Goal: Check status: Check status

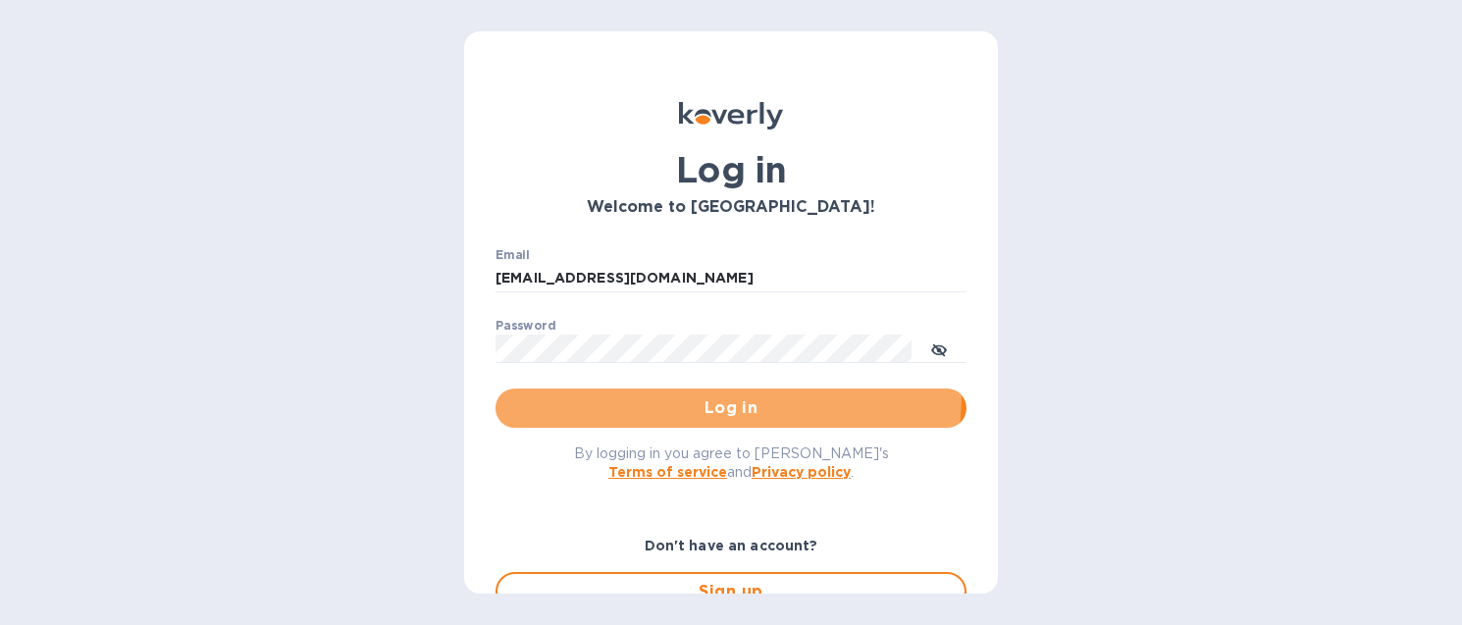
click at [617, 391] on button "Log in" at bounding box center [730, 408] width 471 height 39
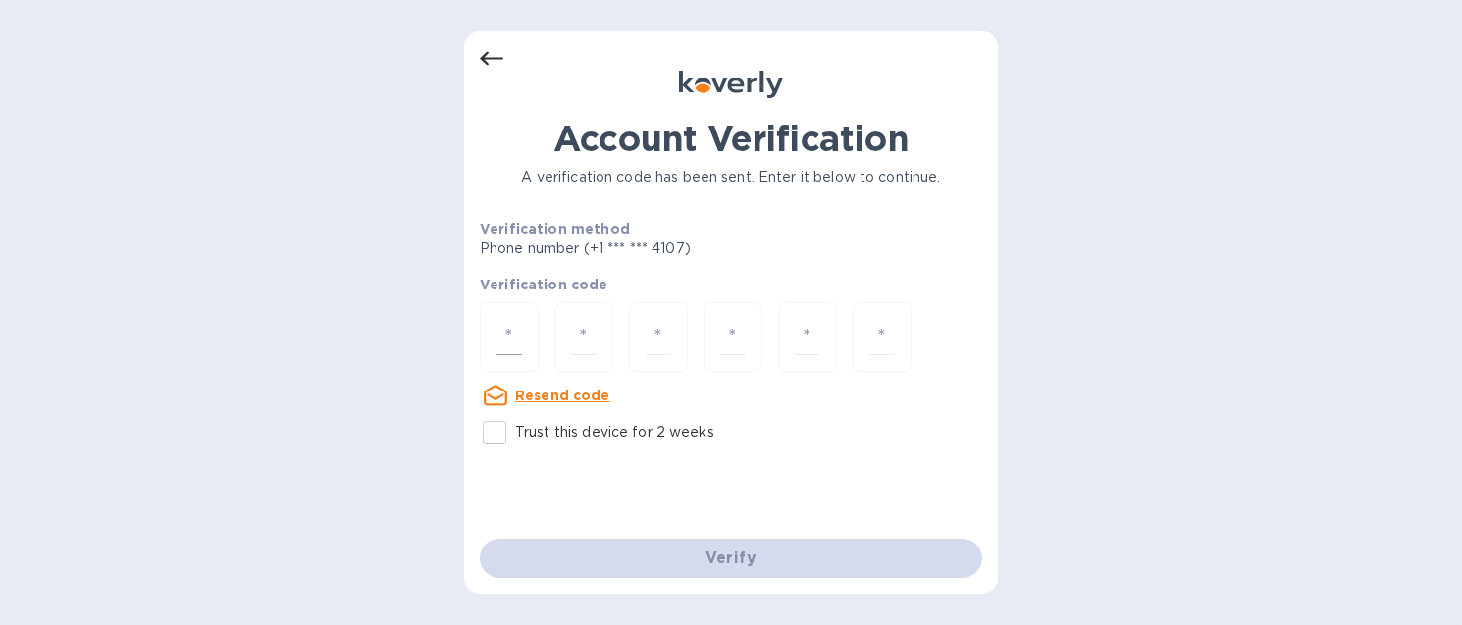
click at [515, 340] on input "number" at bounding box center [509, 337] width 26 height 36
type input "8"
type input "9"
type input "7"
type input "3"
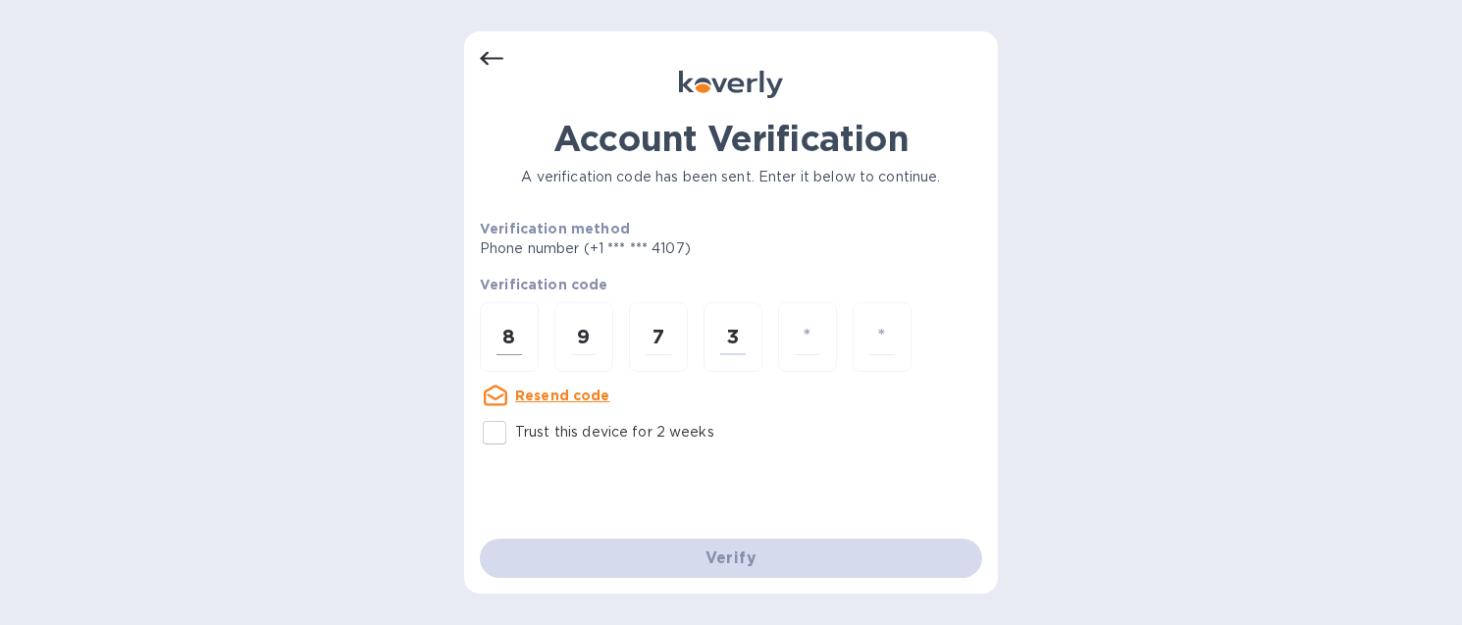
type input "3"
type input "8"
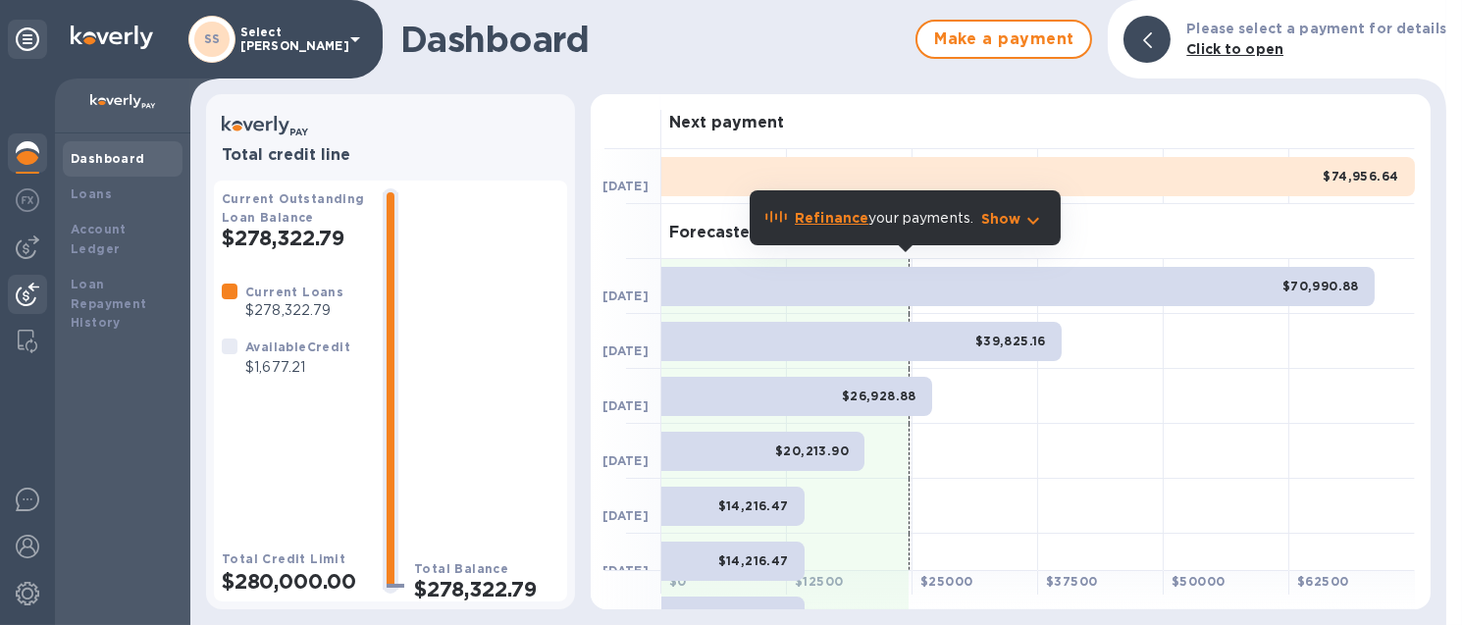
click at [40, 286] on div at bounding box center [27, 296] width 39 height 43
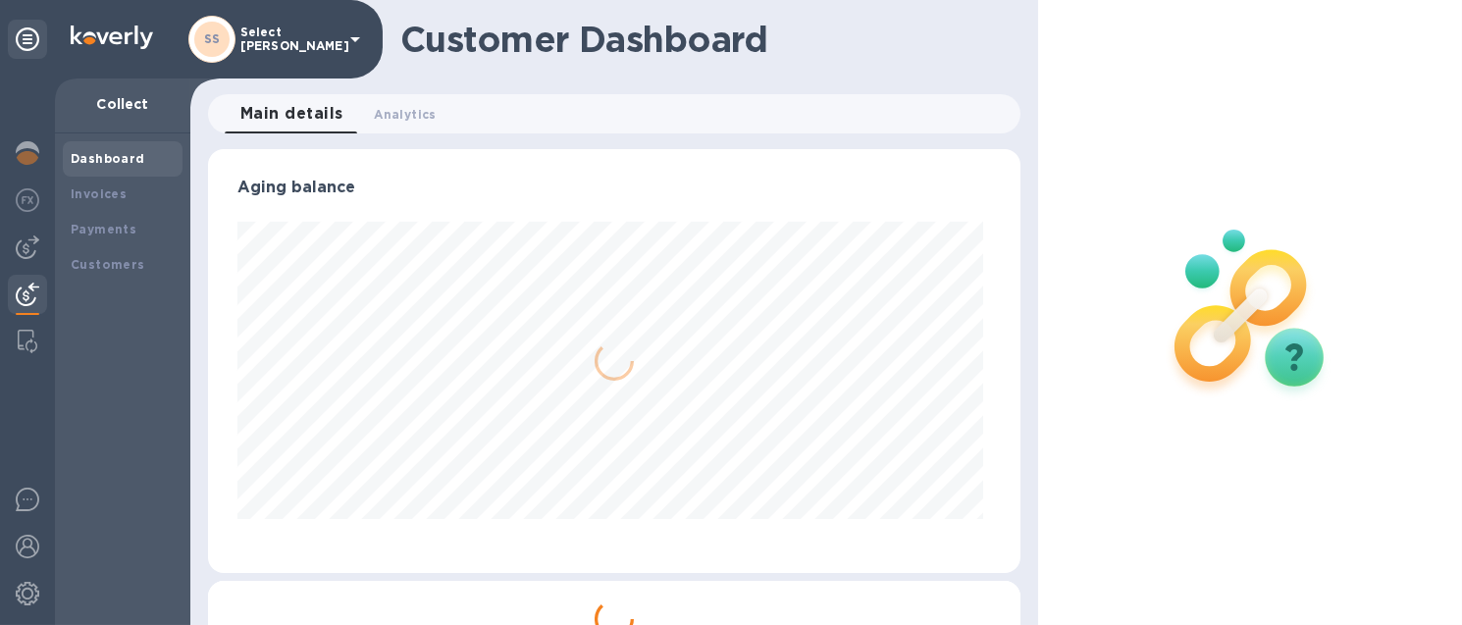
scroll to position [424, 804]
click at [27, 252] on img at bounding box center [28, 247] width 24 height 24
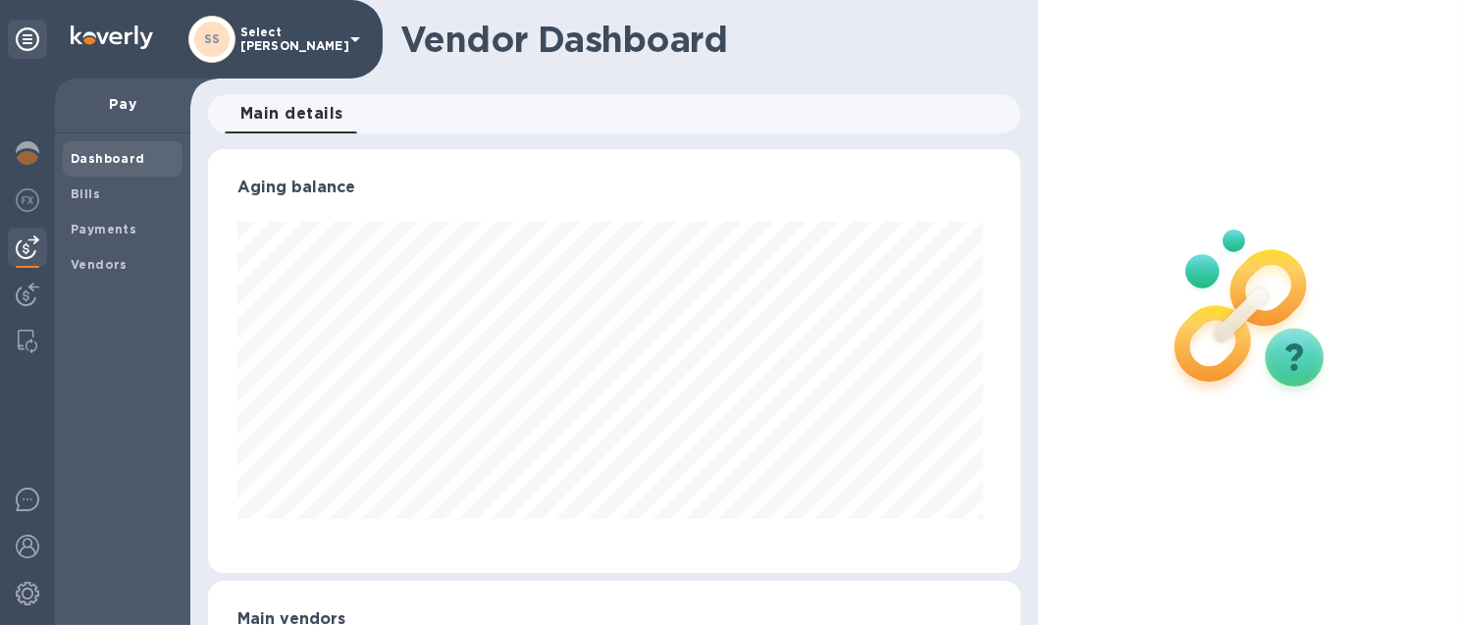
scroll to position [424, 804]
click at [78, 188] on b "Bills" at bounding box center [85, 193] width 29 height 15
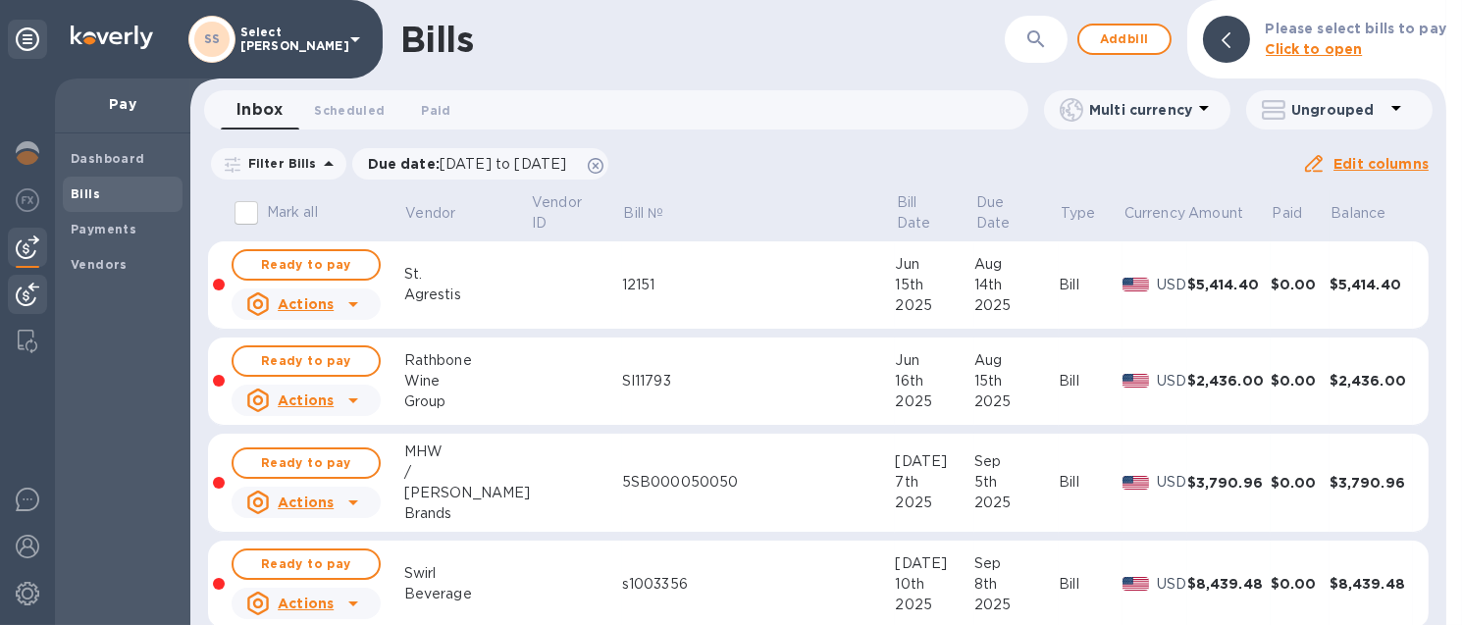
click at [26, 290] on img at bounding box center [28, 295] width 24 height 24
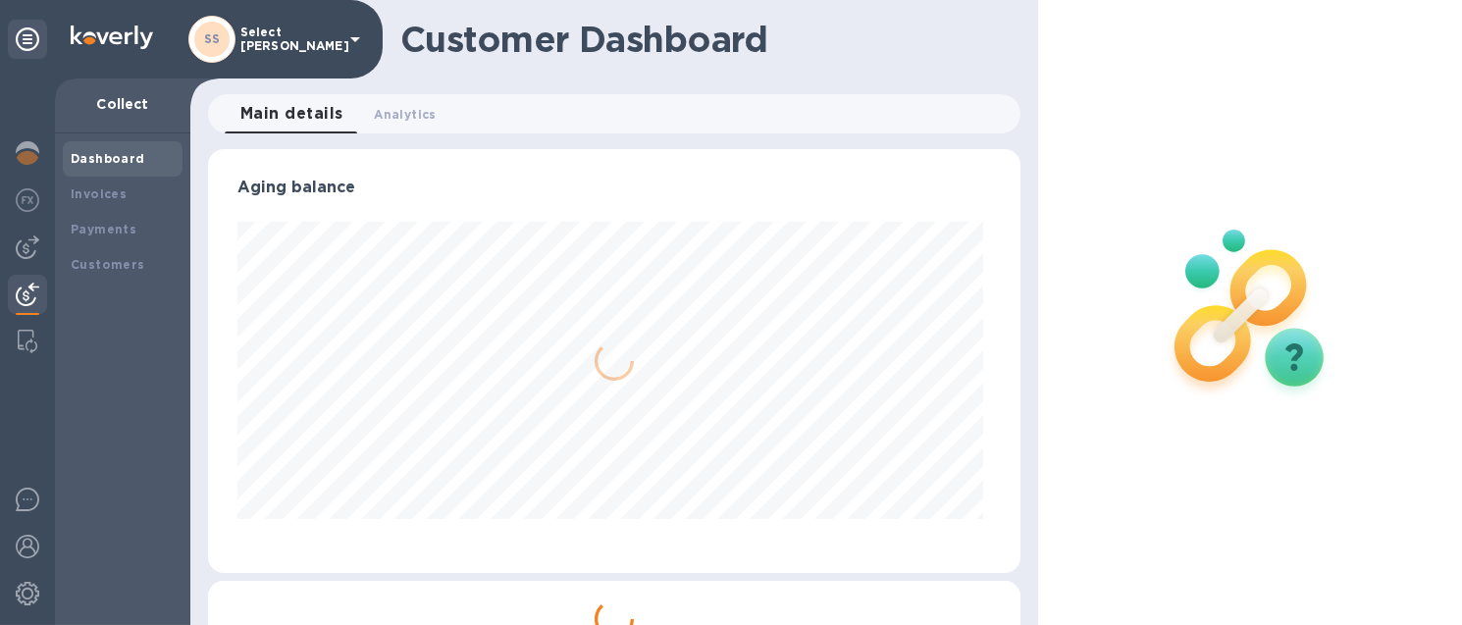
scroll to position [424, 804]
click at [80, 142] on div "Dashboard" at bounding box center [123, 158] width 120 height 35
click at [80, 153] on b "Dashboard" at bounding box center [108, 158] width 75 height 15
click at [28, 247] on img at bounding box center [28, 247] width 24 height 24
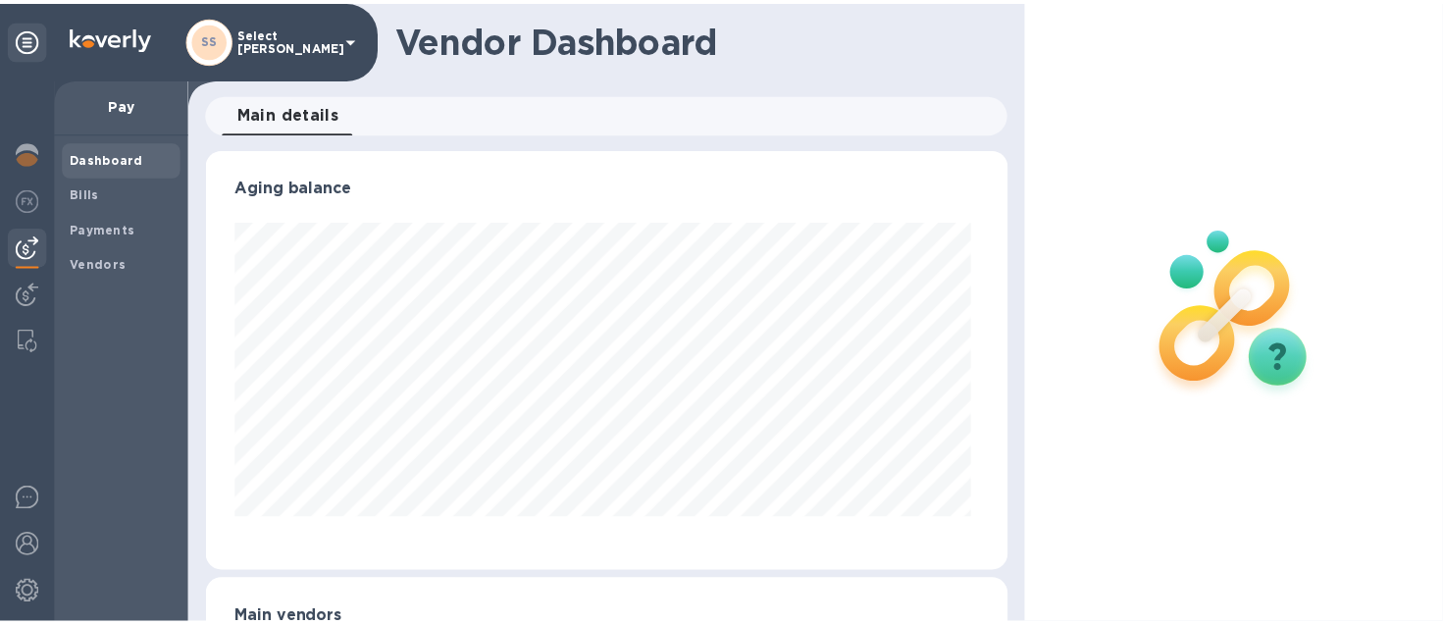
scroll to position [424, 804]
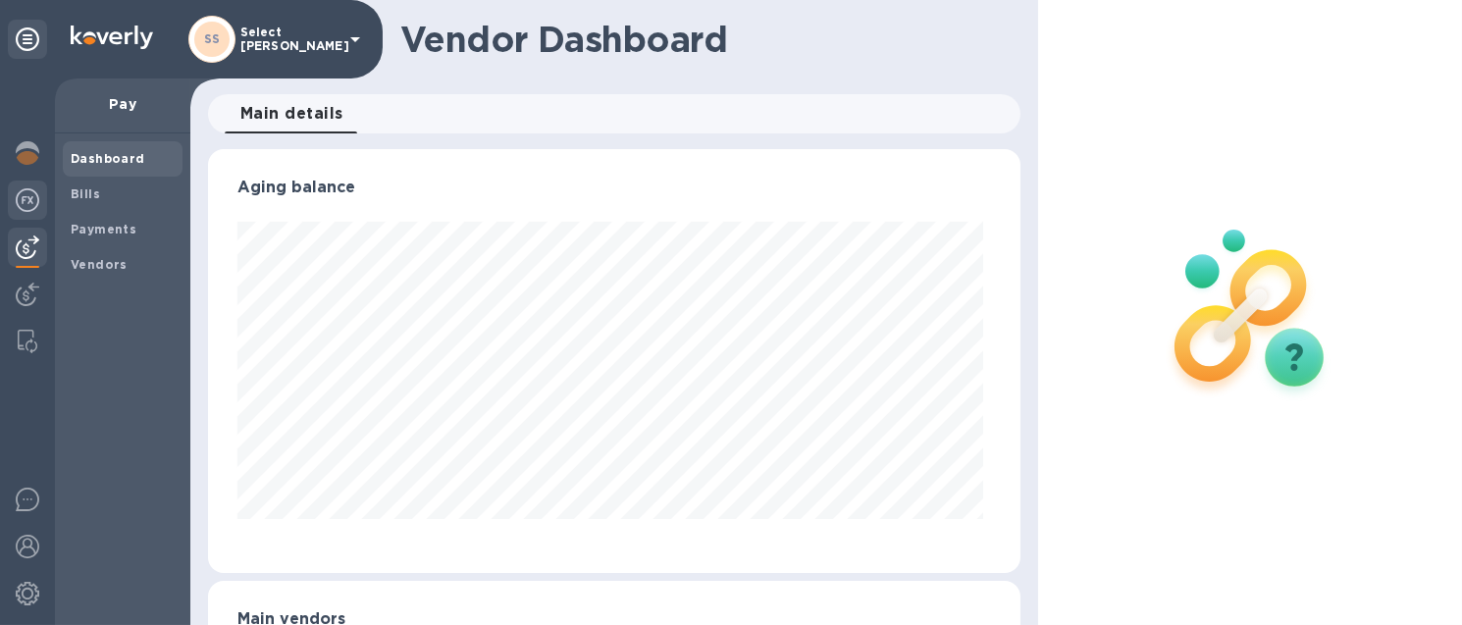
click at [18, 189] on img at bounding box center [28, 200] width 24 height 24
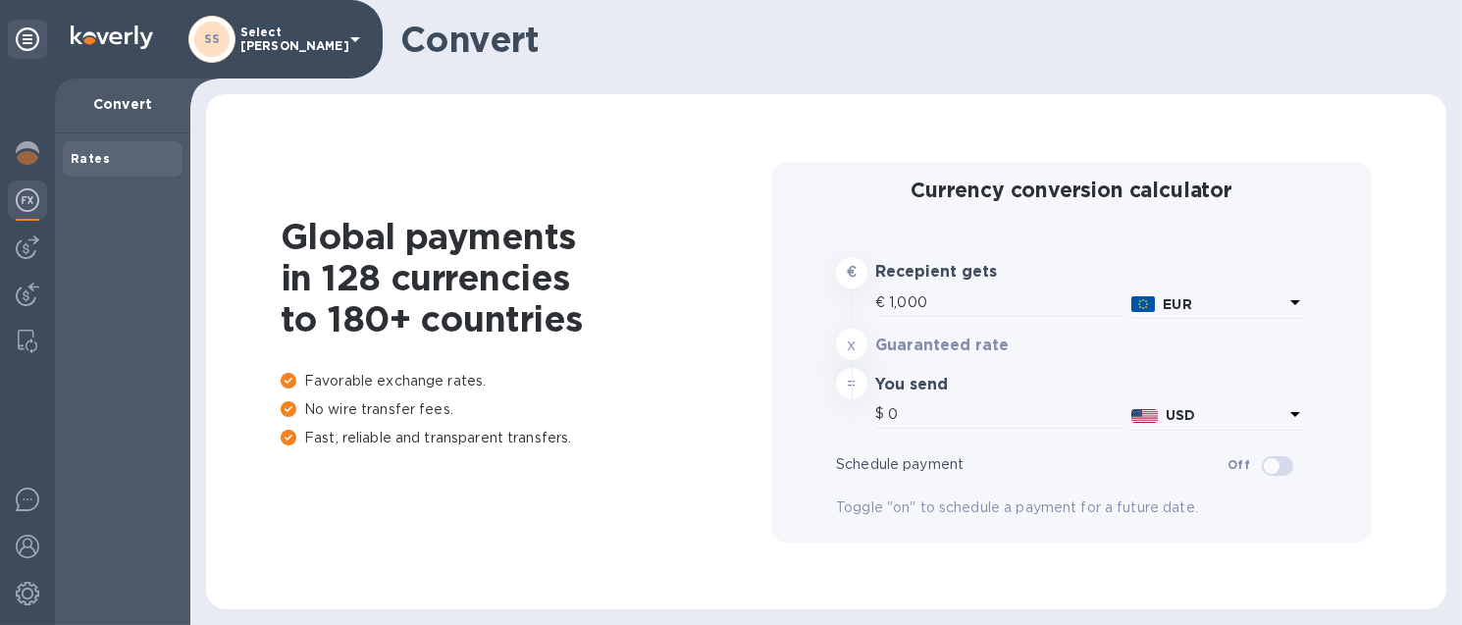
type input "1,174.73"
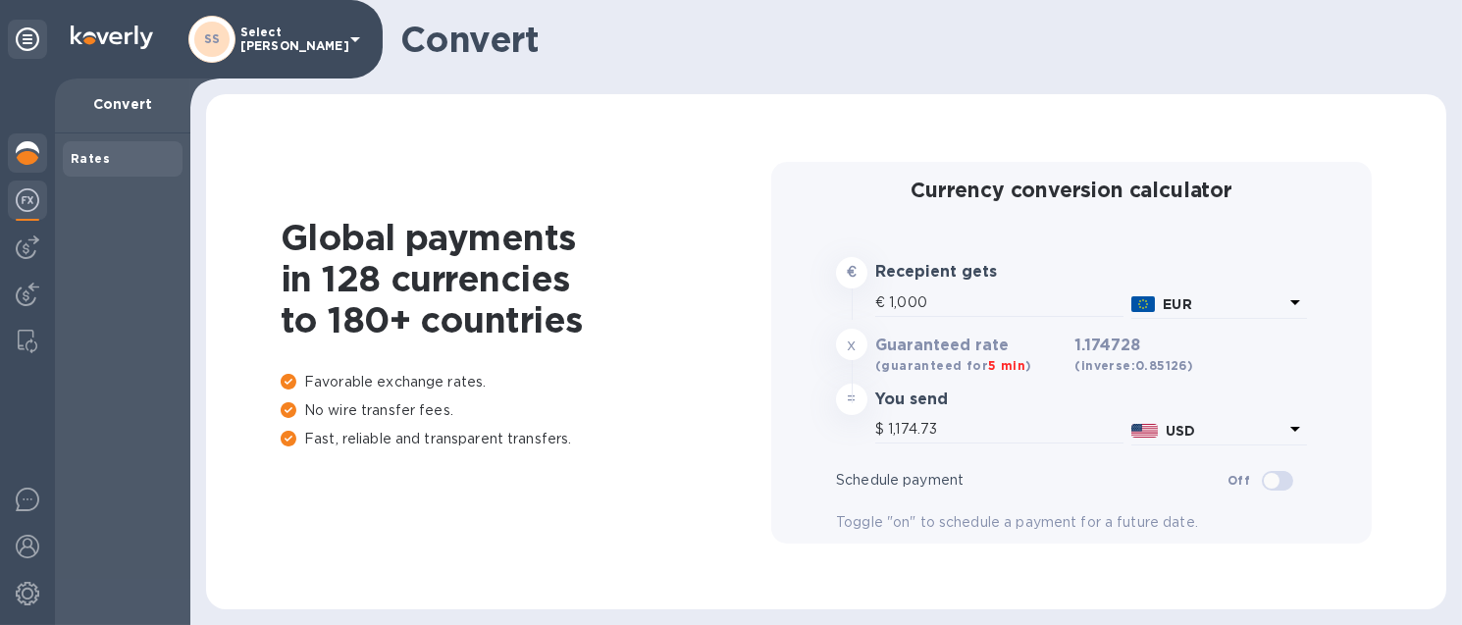
click at [20, 161] on img at bounding box center [28, 153] width 24 height 24
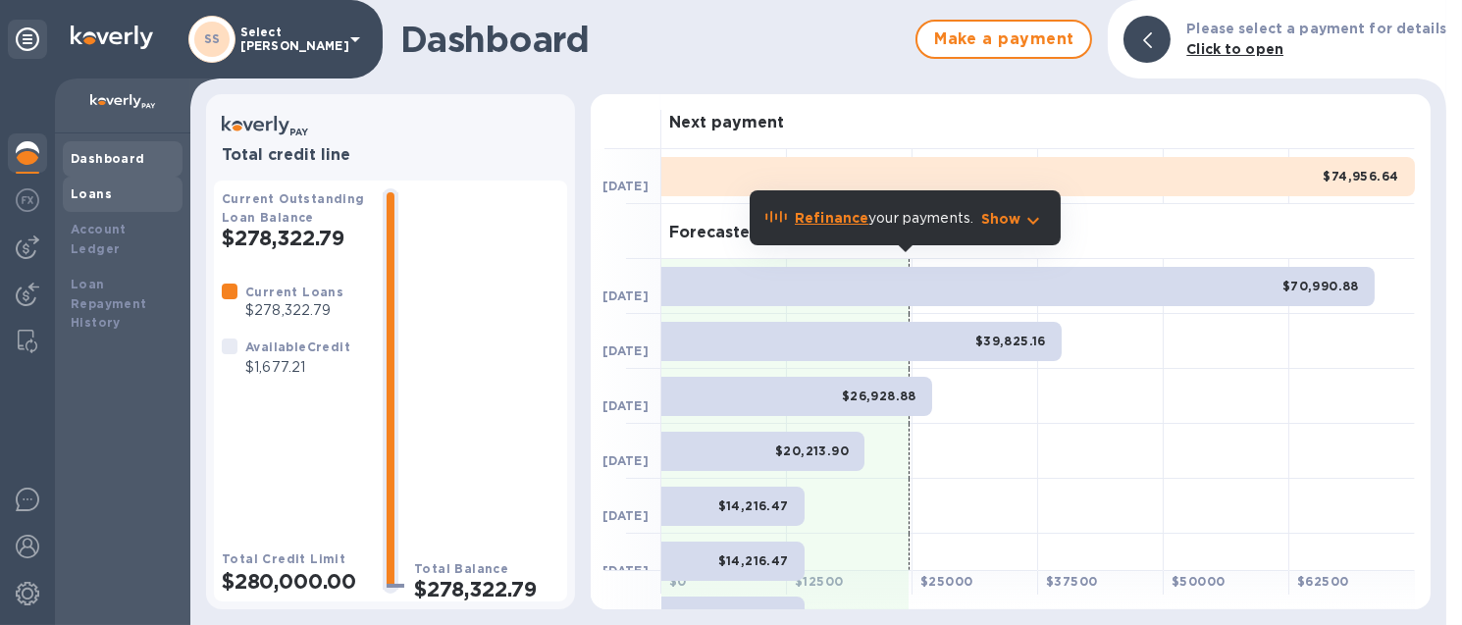
click at [117, 184] on div "Loans" at bounding box center [123, 194] width 104 height 20
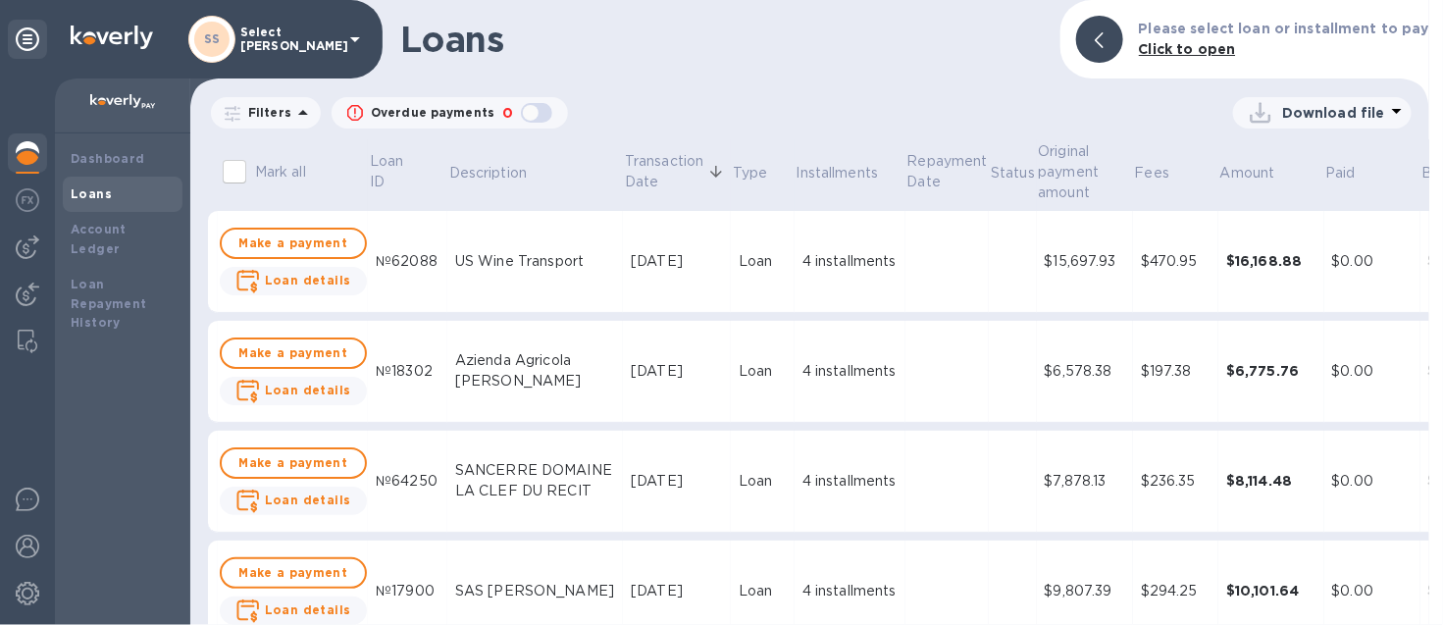
click at [906, 261] on td at bounding box center [948, 262] width 84 height 102
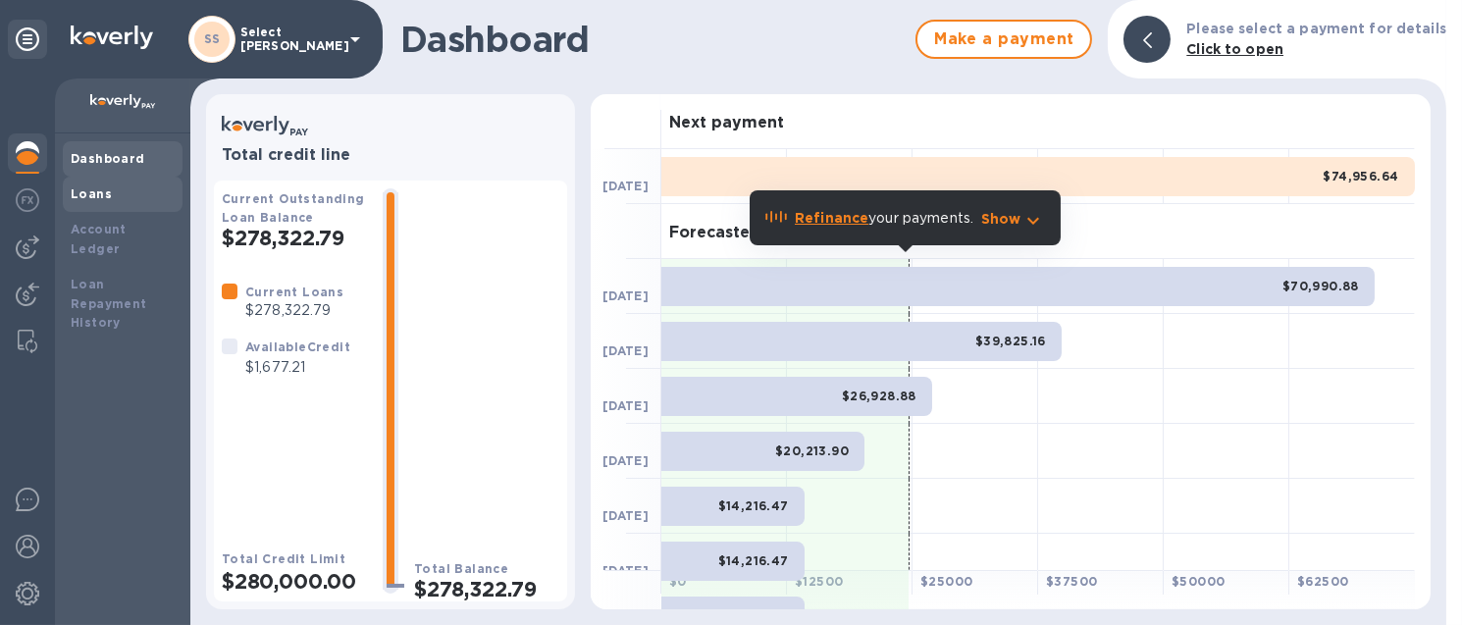
click at [90, 196] on b "Loans" at bounding box center [91, 193] width 41 height 15
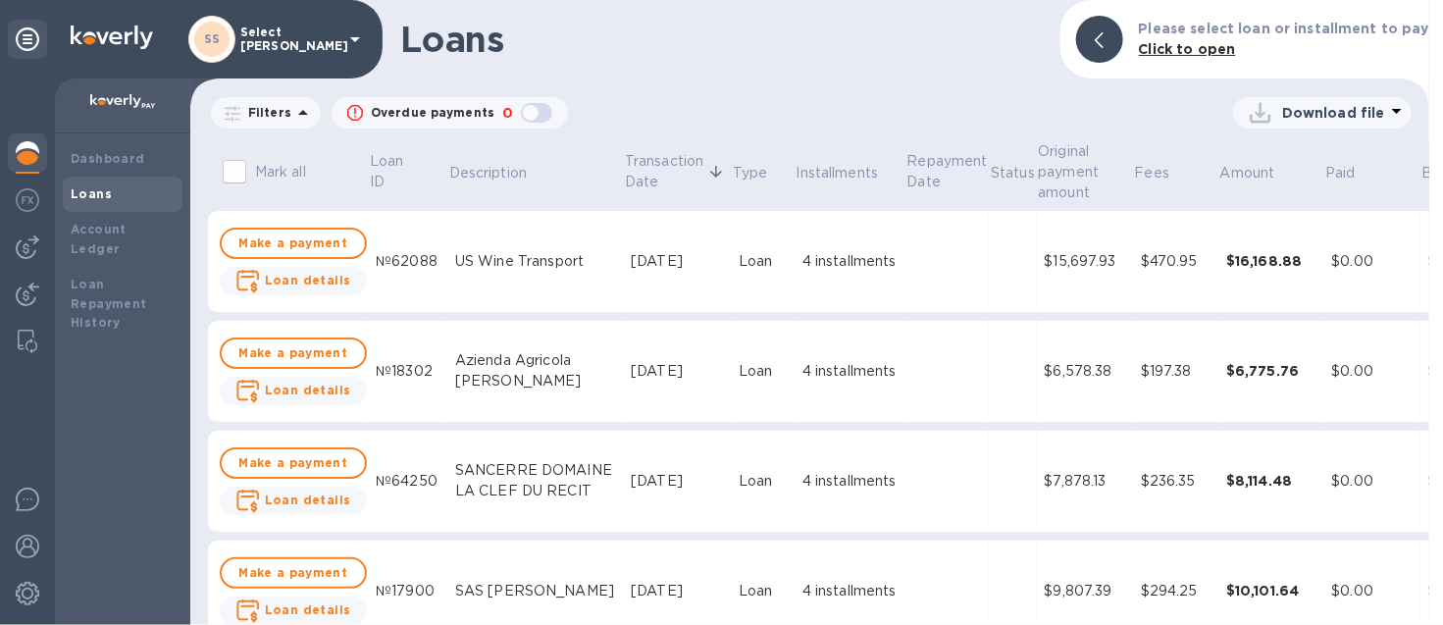
click at [840, 399] on td "4 installments" at bounding box center [850, 372] width 111 height 102
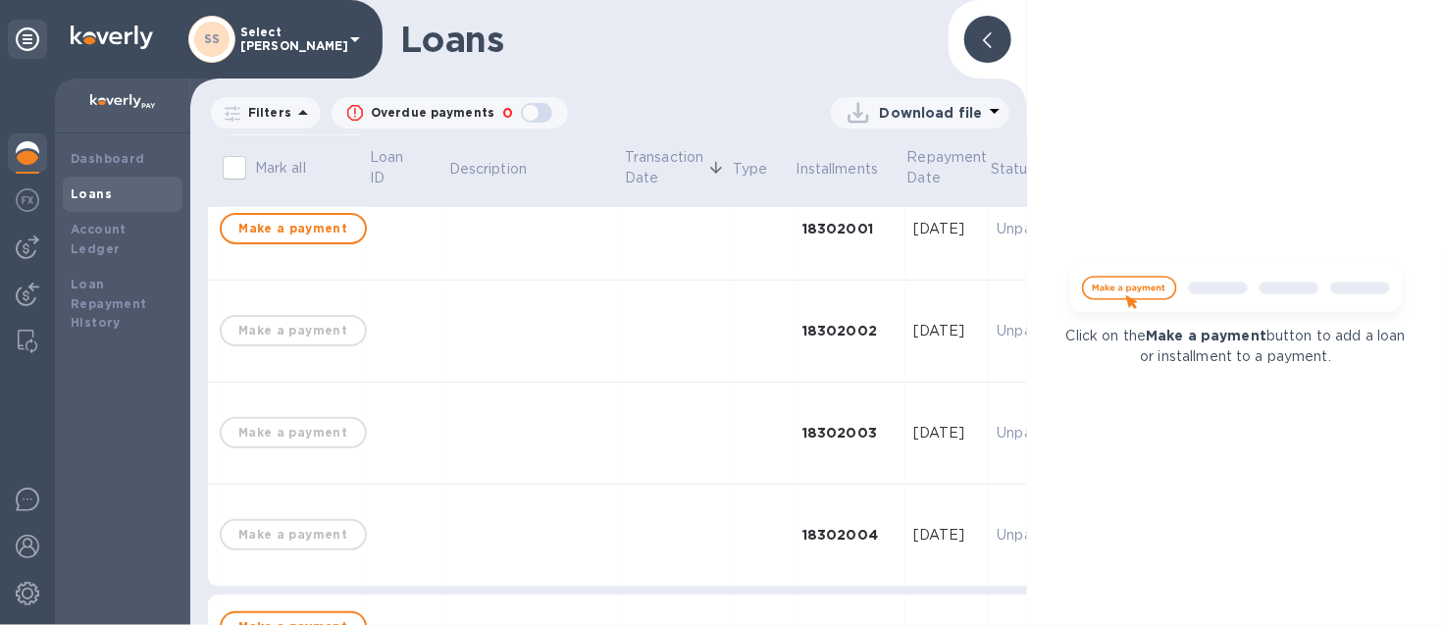
scroll to position [613, 0]
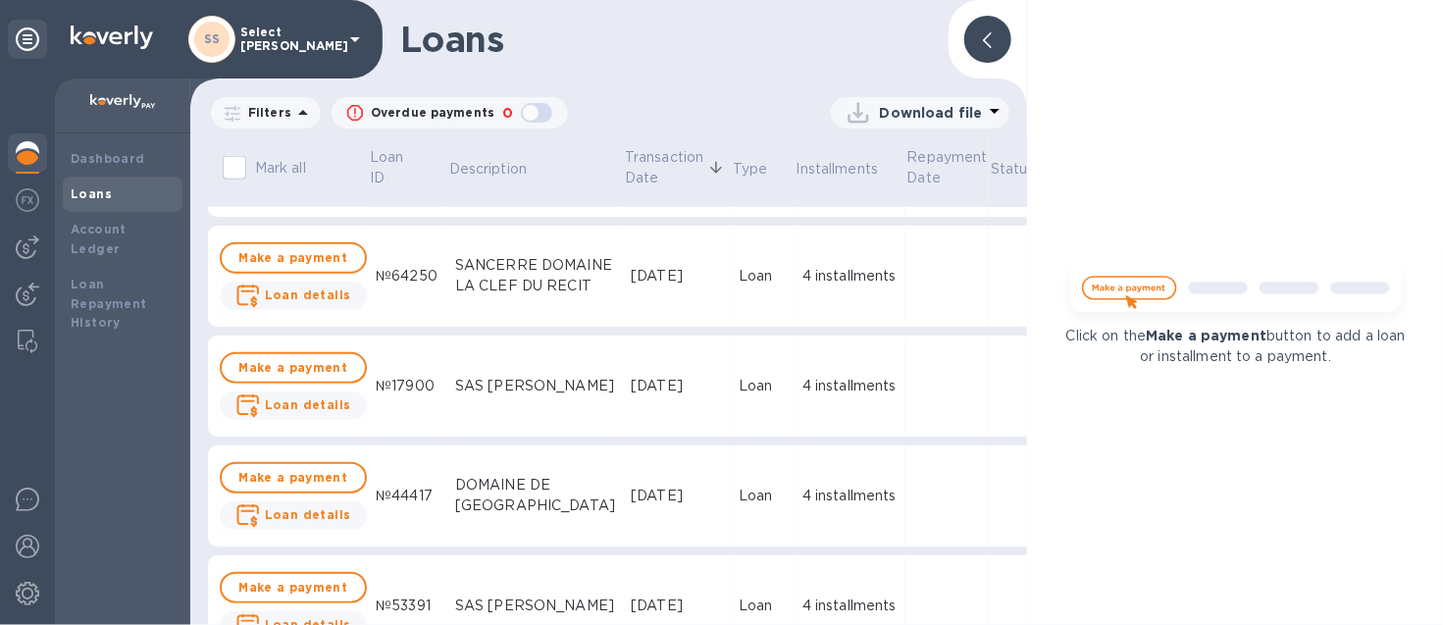
click at [972, 40] on div at bounding box center [987, 39] width 47 height 47
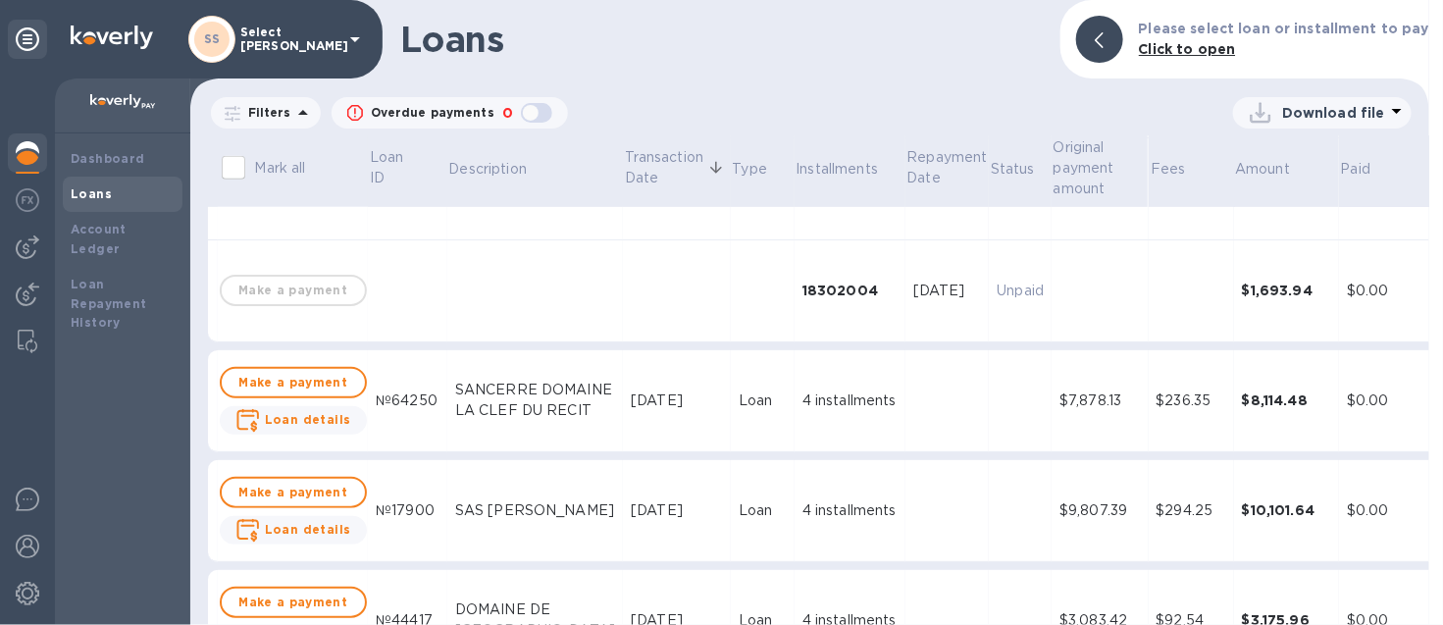
scroll to position [491, 0]
click at [906, 407] on td at bounding box center [948, 399] width 84 height 102
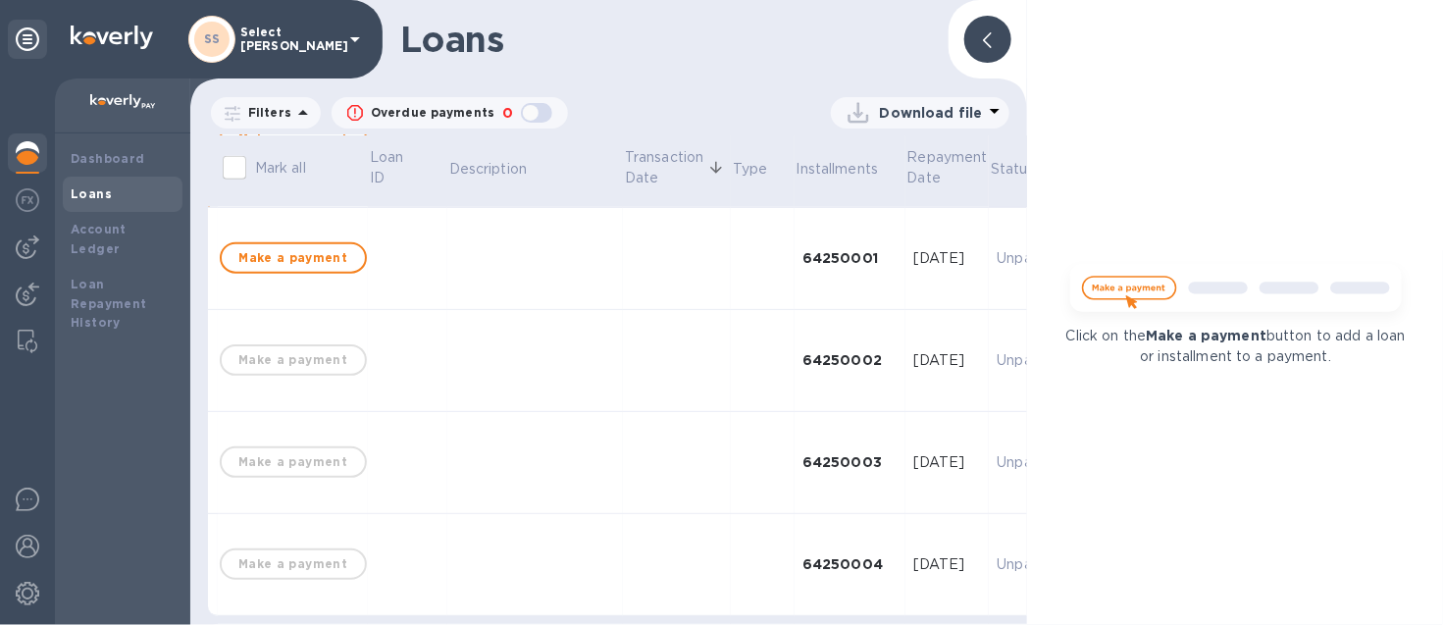
scroll to position [736, 0]
click at [982, 42] on div at bounding box center [987, 39] width 47 height 47
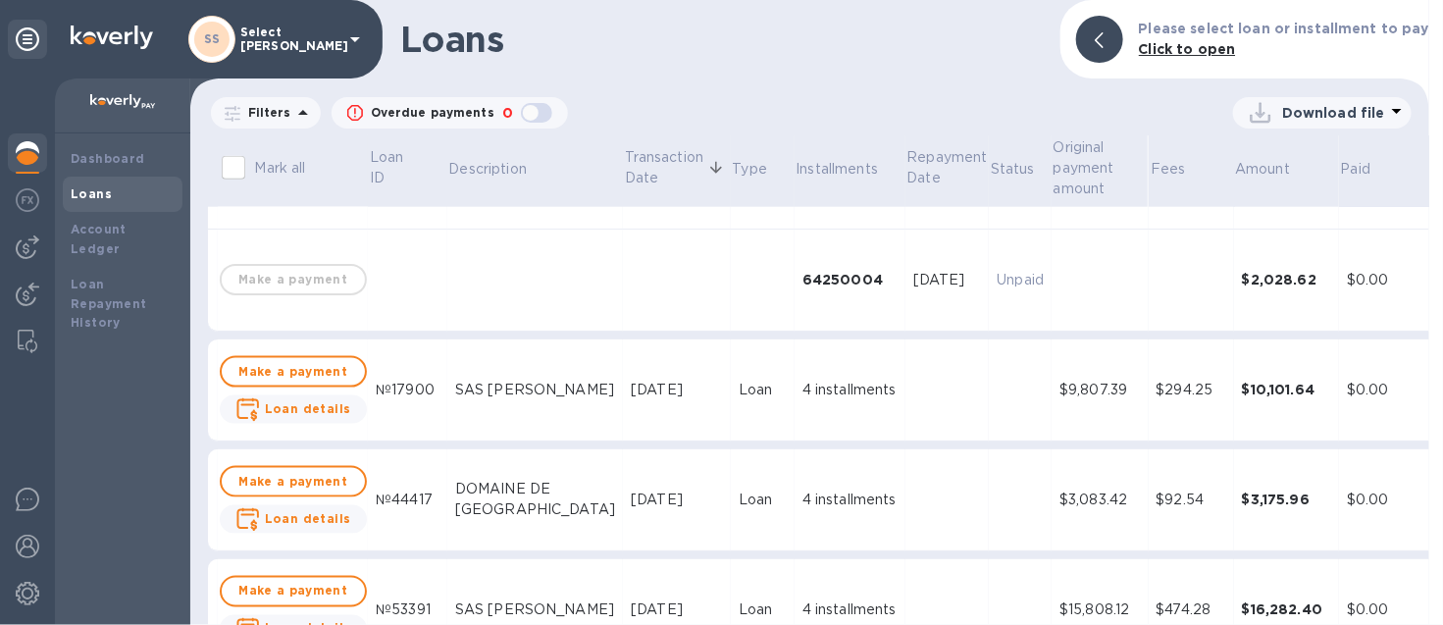
scroll to position [980, 0]
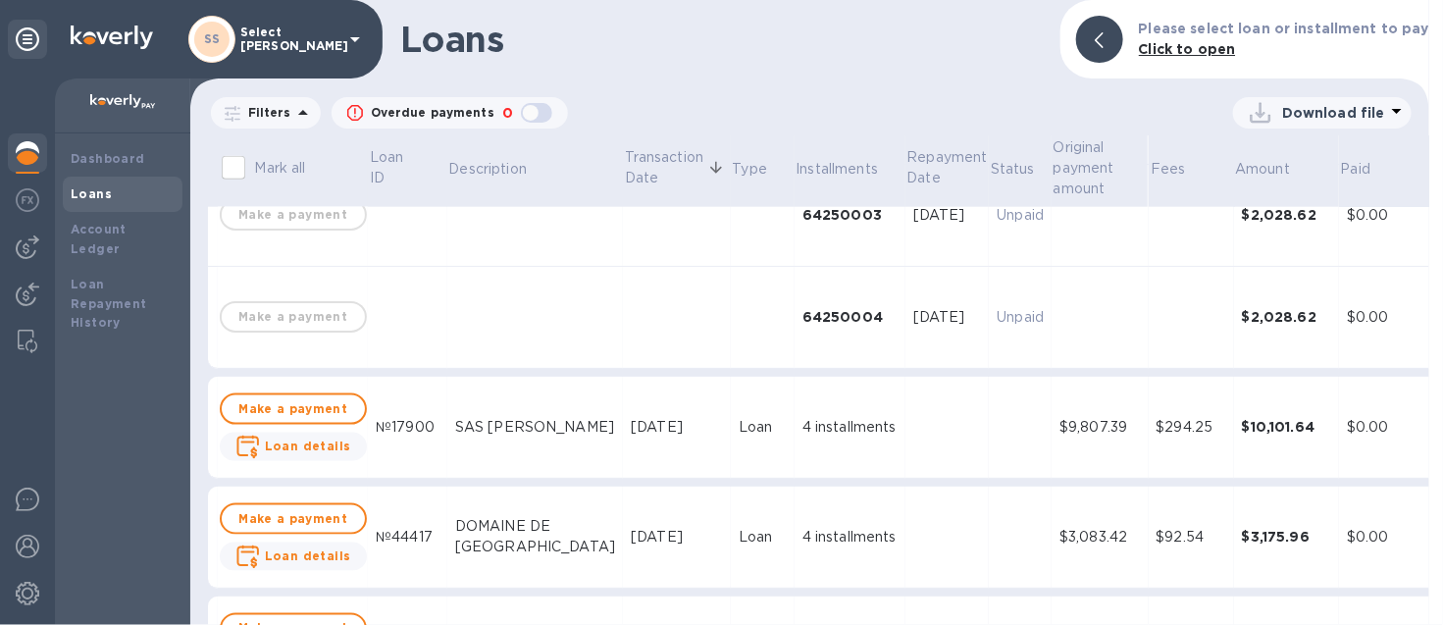
click at [666, 406] on td "Oct 9, 2025" at bounding box center [677, 428] width 108 height 102
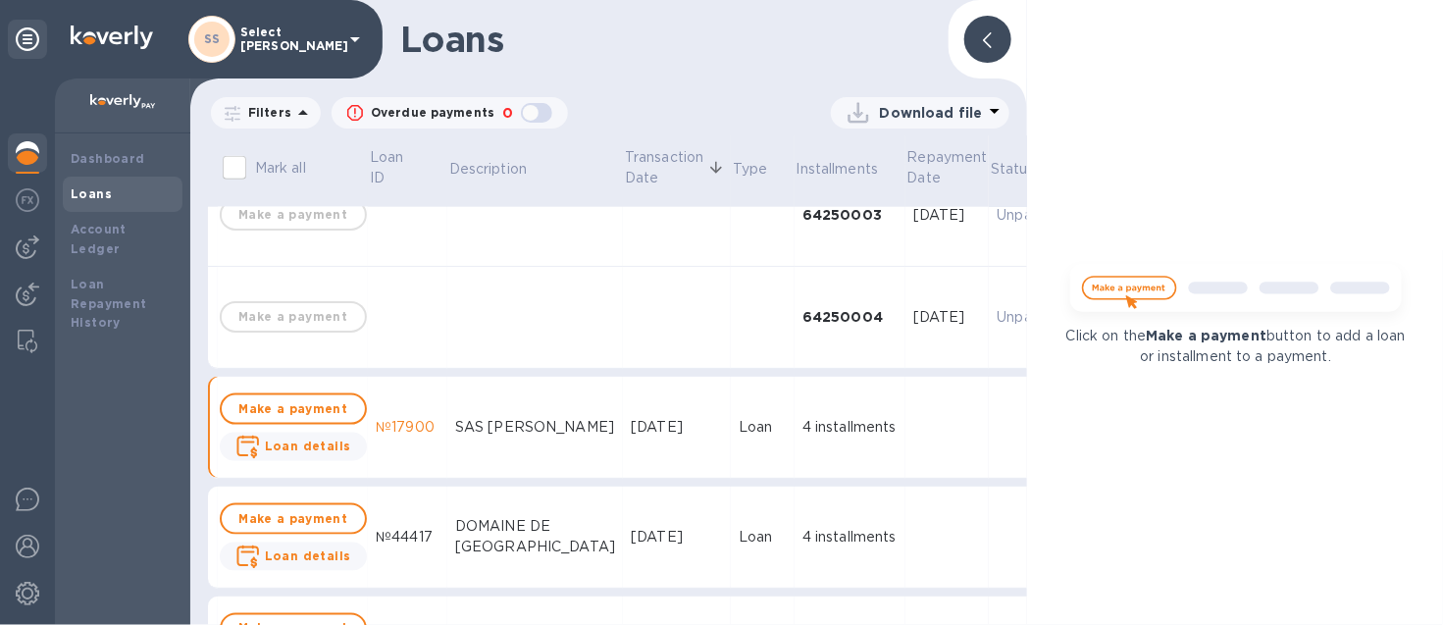
click at [973, 59] on div at bounding box center [988, 39] width 63 height 63
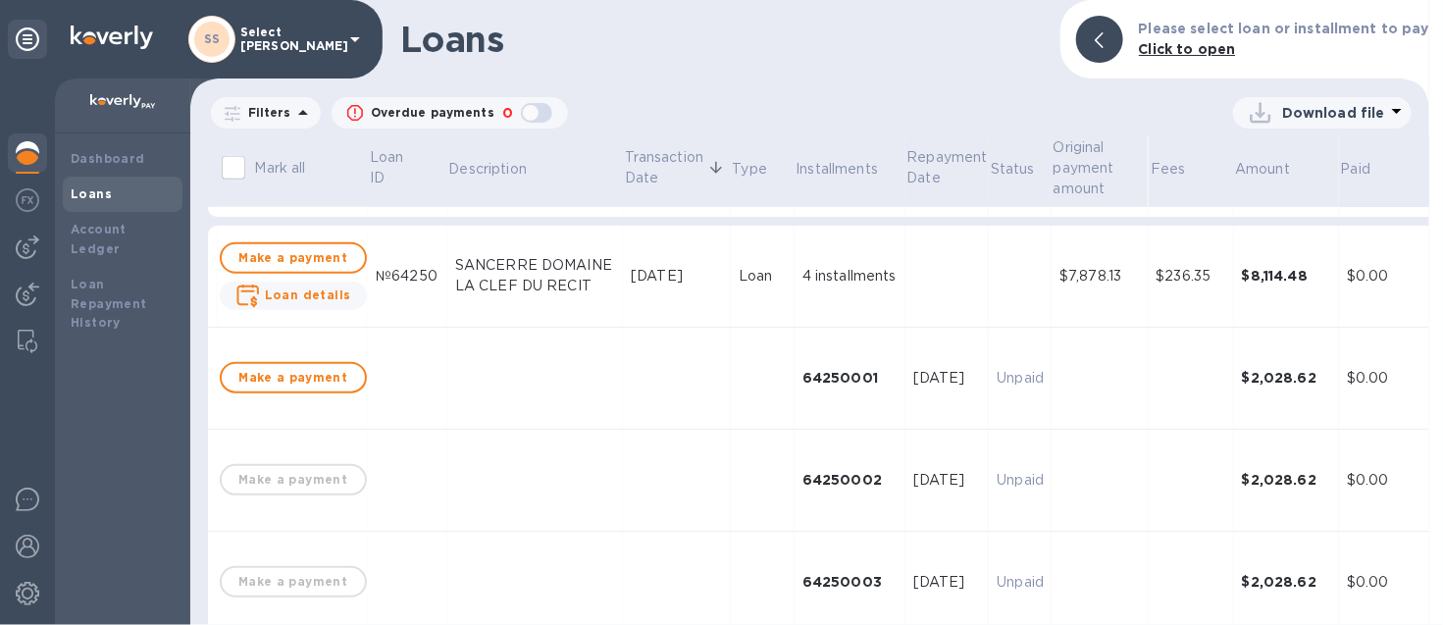
scroll to position [980, 0]
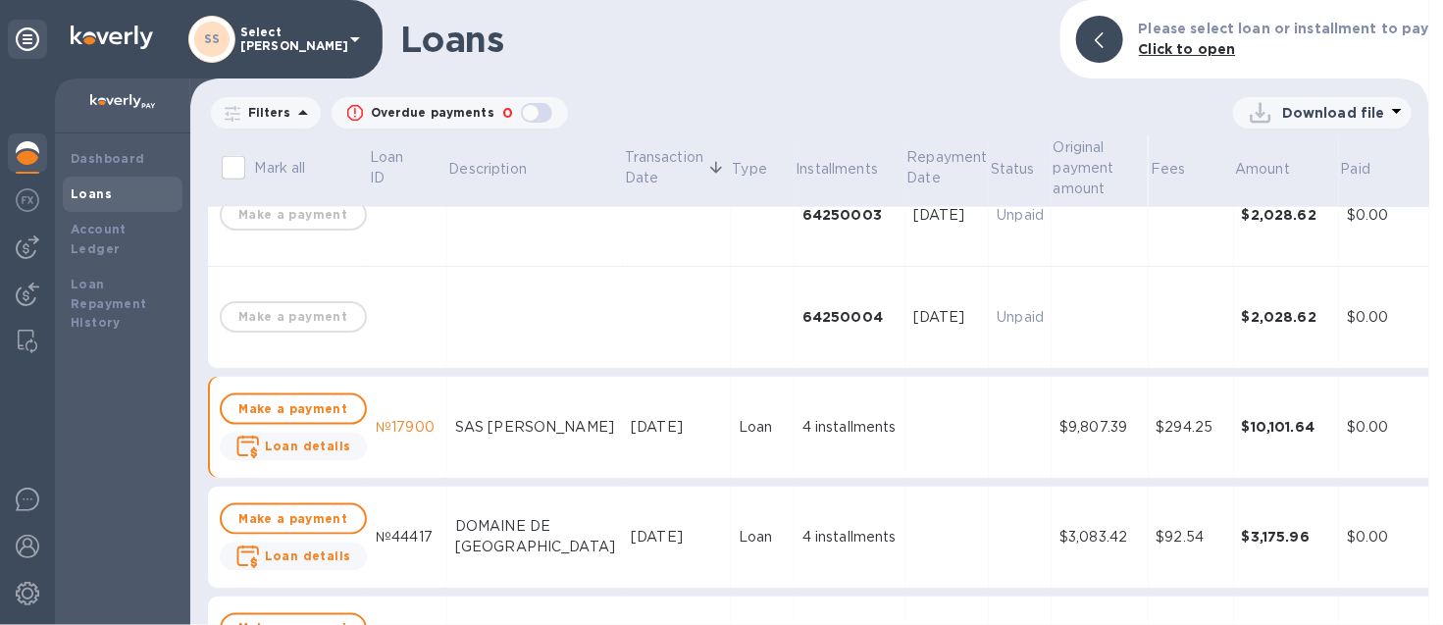
click at [928, 414] on td at bounding box center [948, 428] width 84 height 102
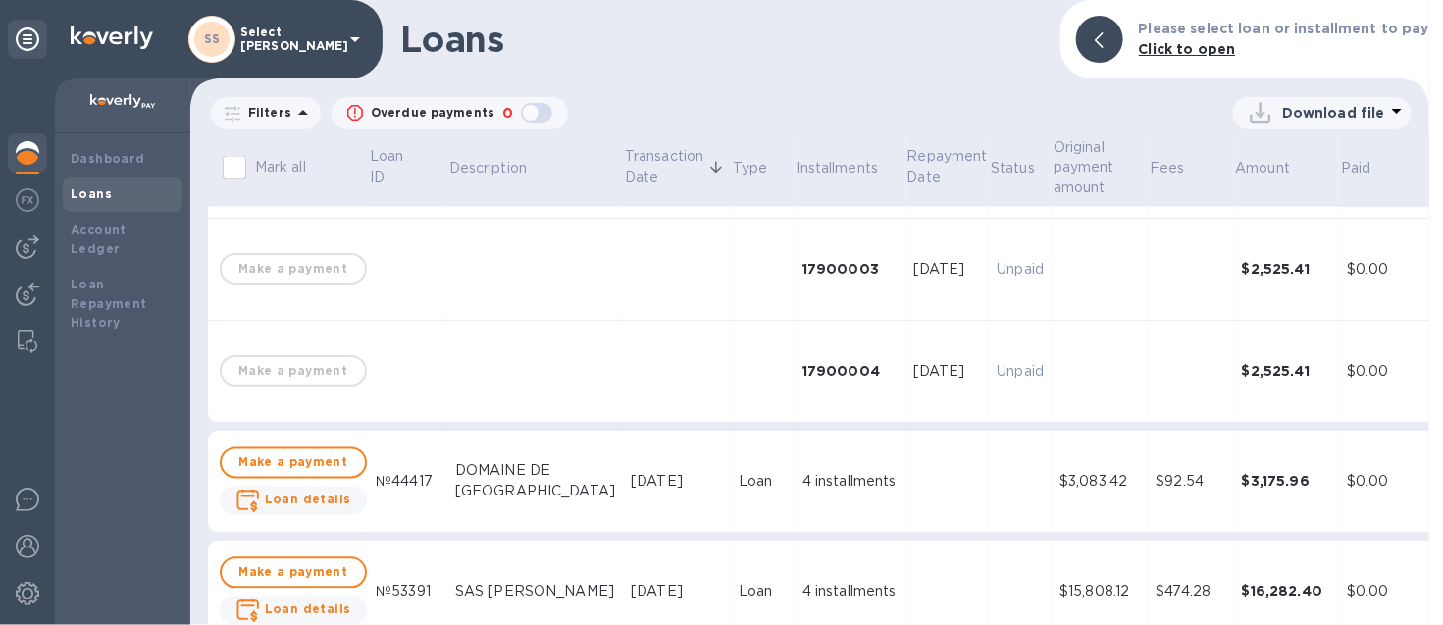
scroll to position [1594, 0]
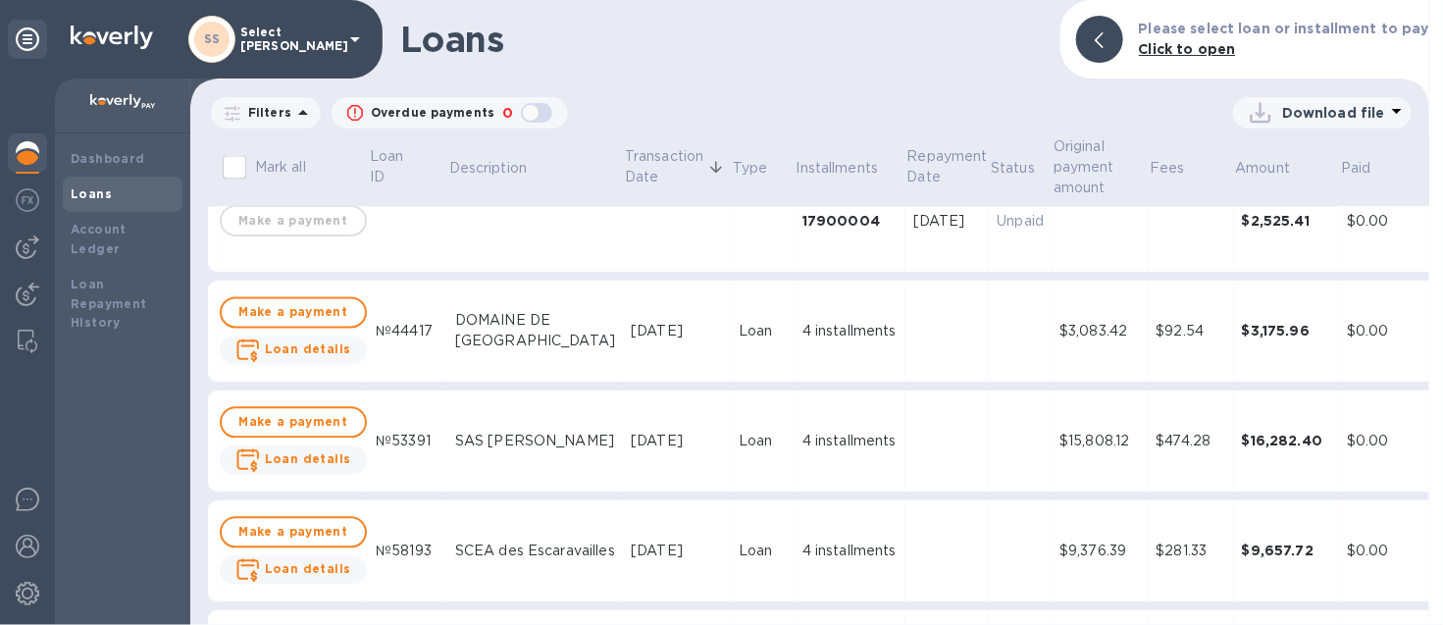
click at [838, 298] on td "4 installments" at bounding box center [850, 332] width 111 height 102
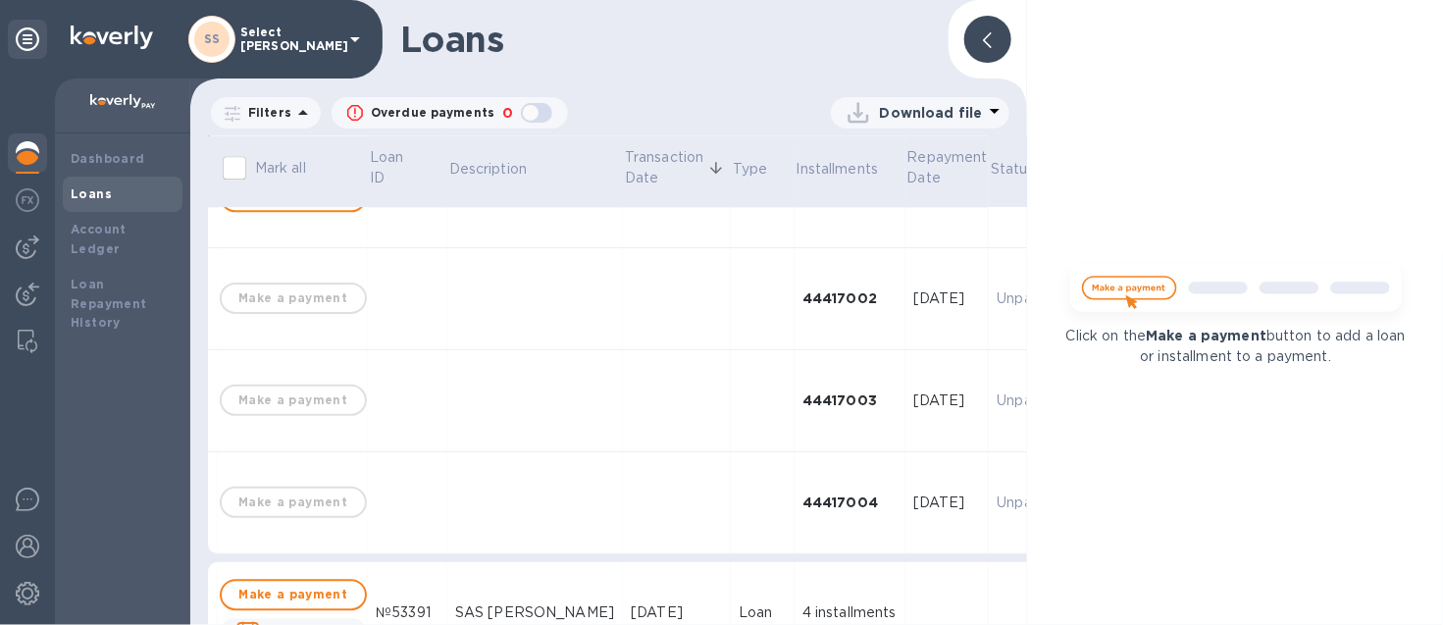
scroll to position [1839, 0]
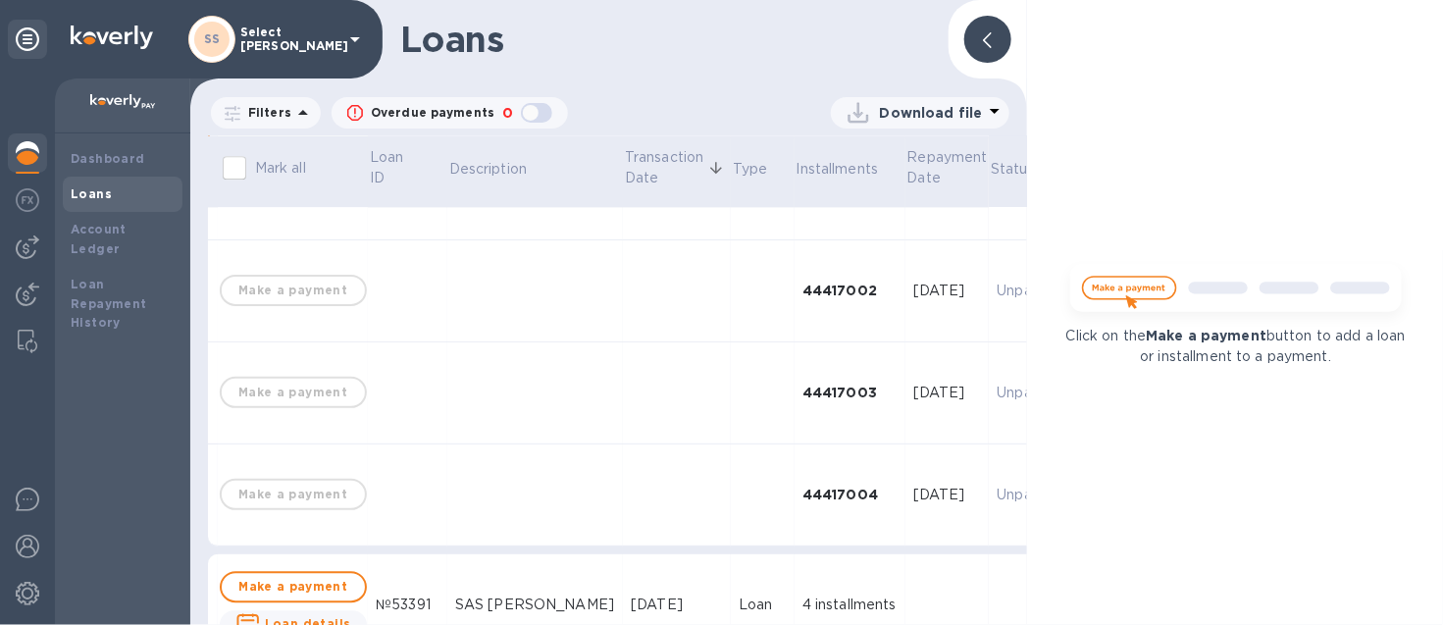
click at [968, 40] on div at bounding box center [987, 39] width 47 height 47
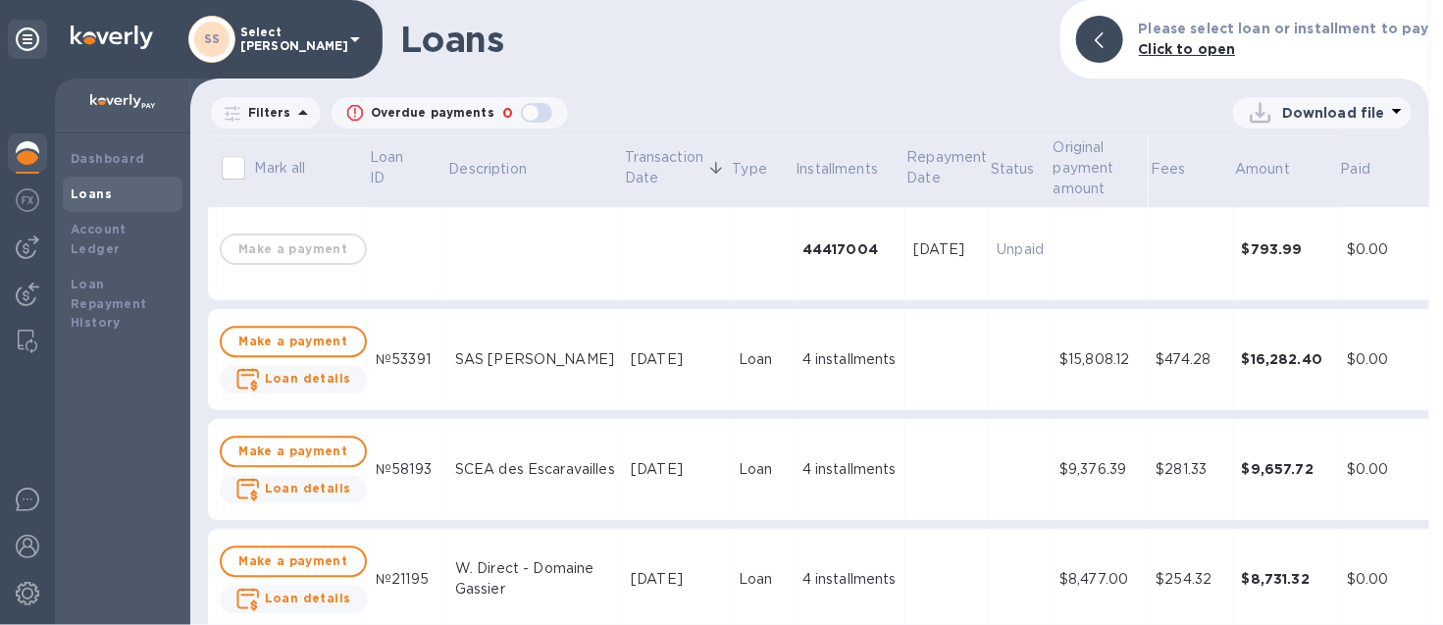
scroll to position [2330, 0]
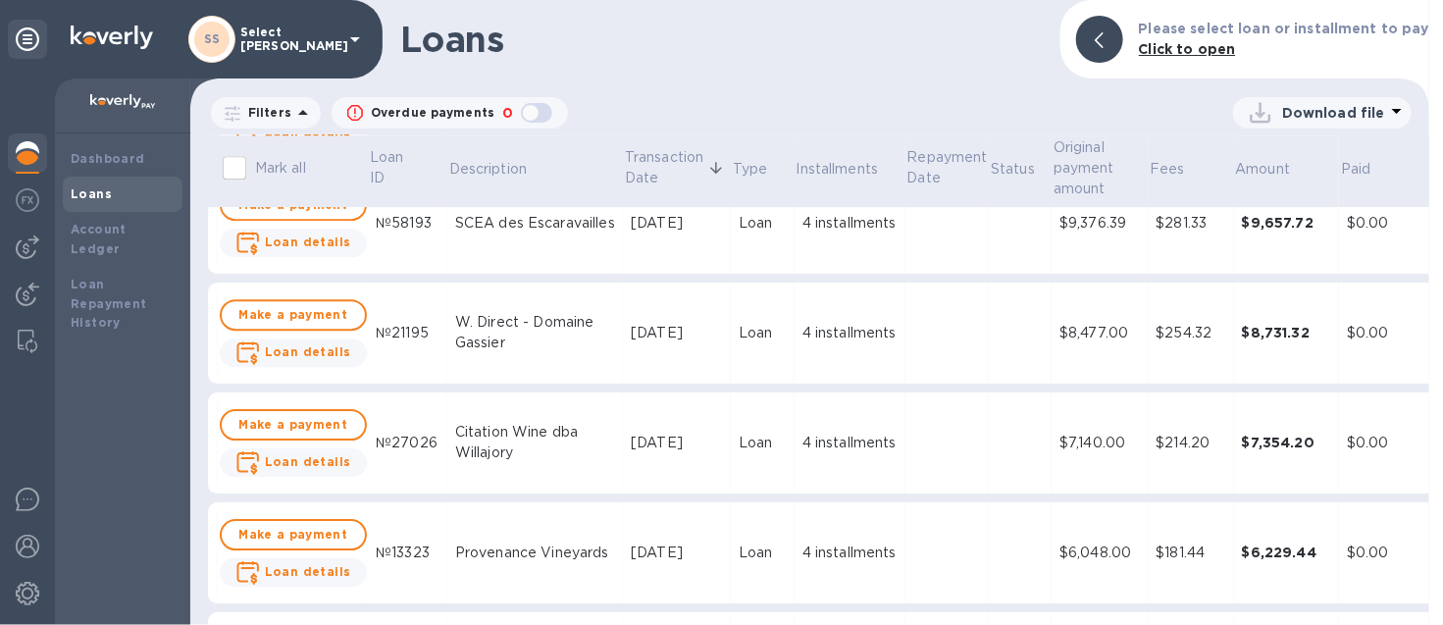
click at [912, 337] on td at bounding box center [948, 334] width 84 height 102
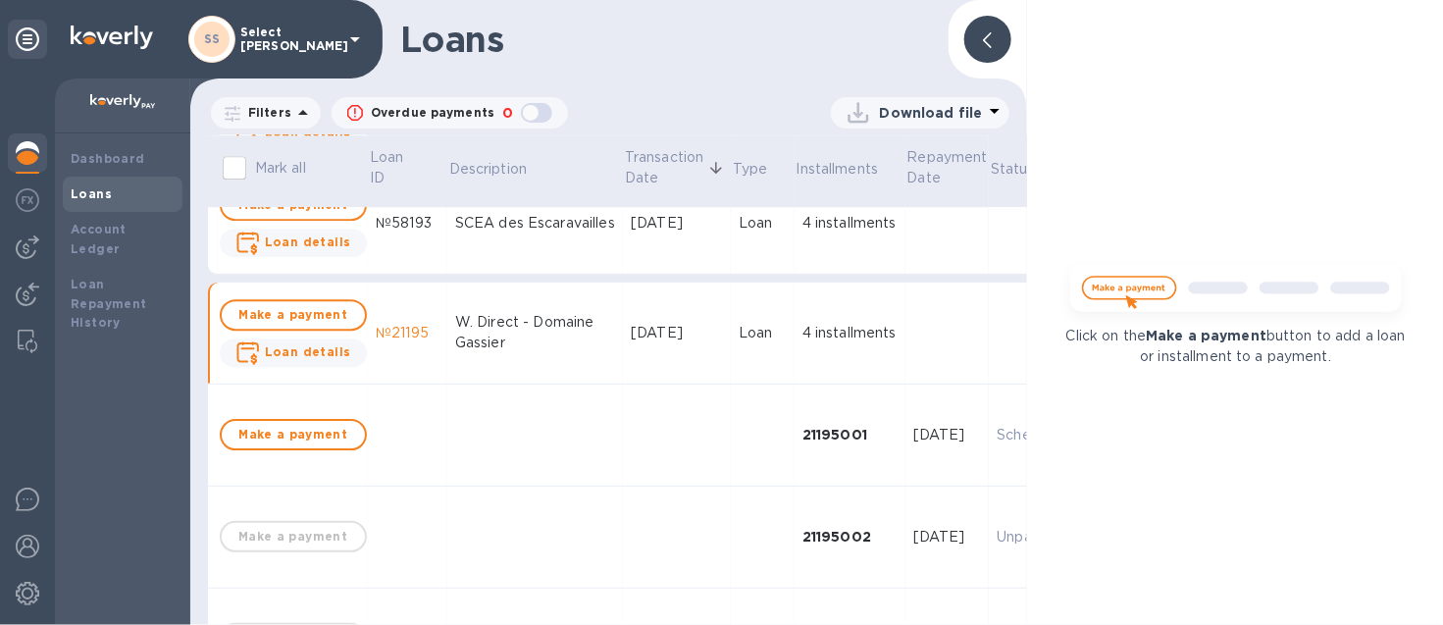
click at [970, 54] on div at bounding box center [987, 39] width 47 height 47
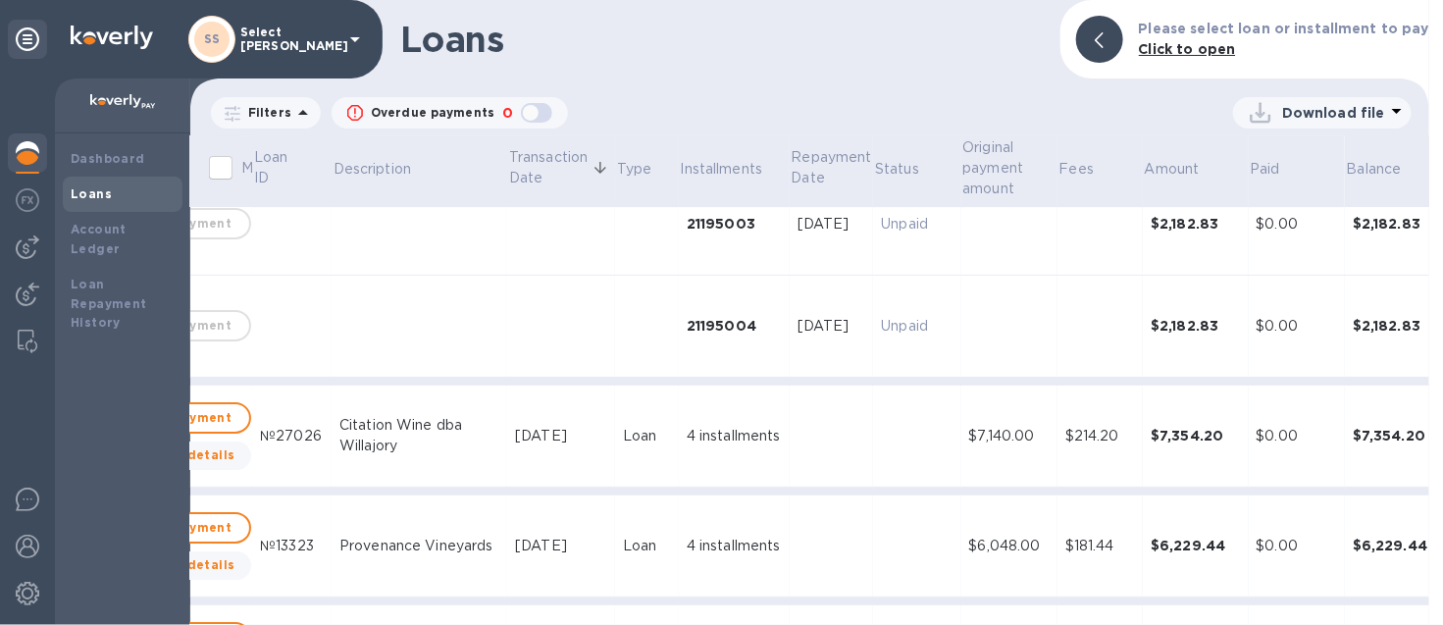
scroll to position [2820, 116]
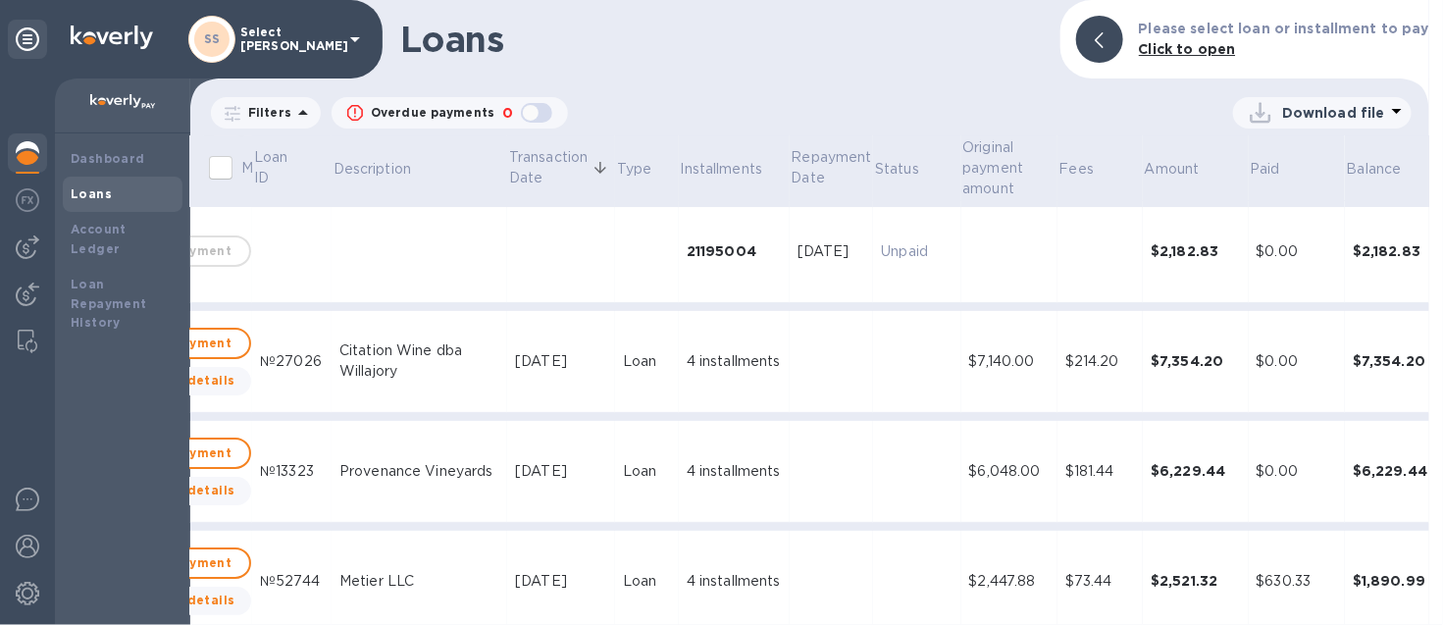
click at [790, 352] on td at bounding box center [832, 362] width 84 height 102
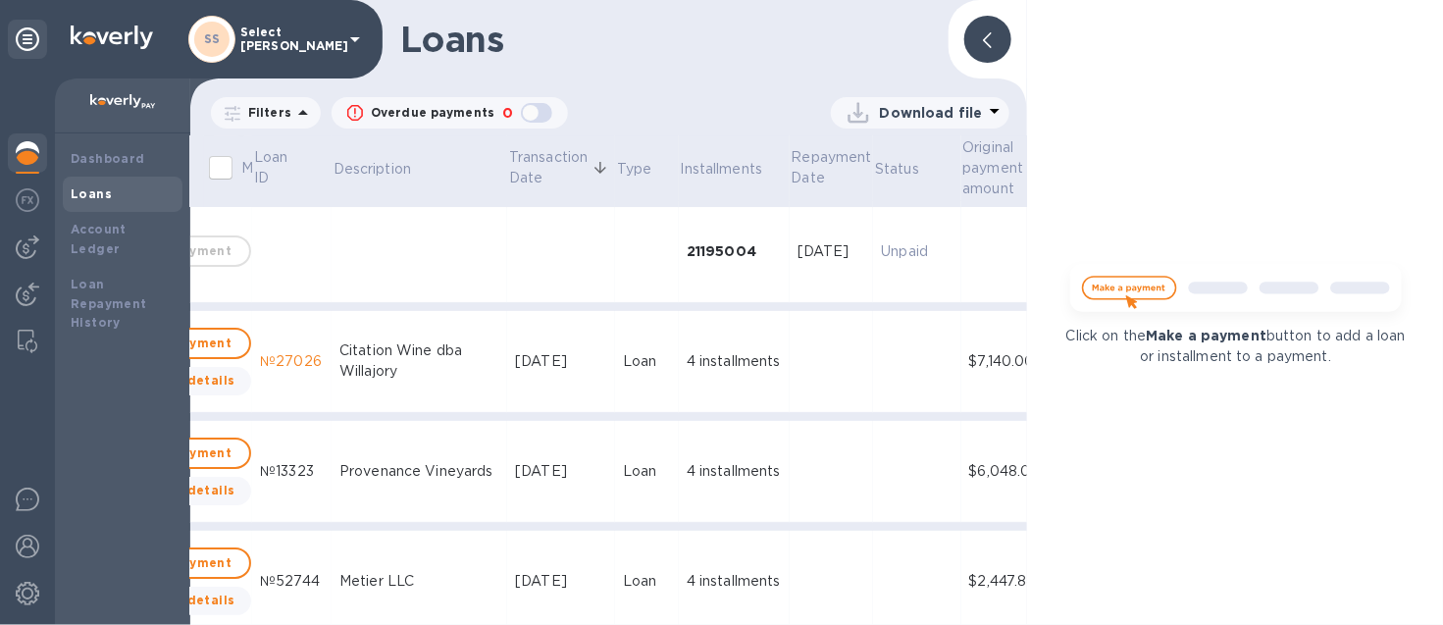
click at [994, 48] on div at bounding box center [987, 39] width 47 height 47
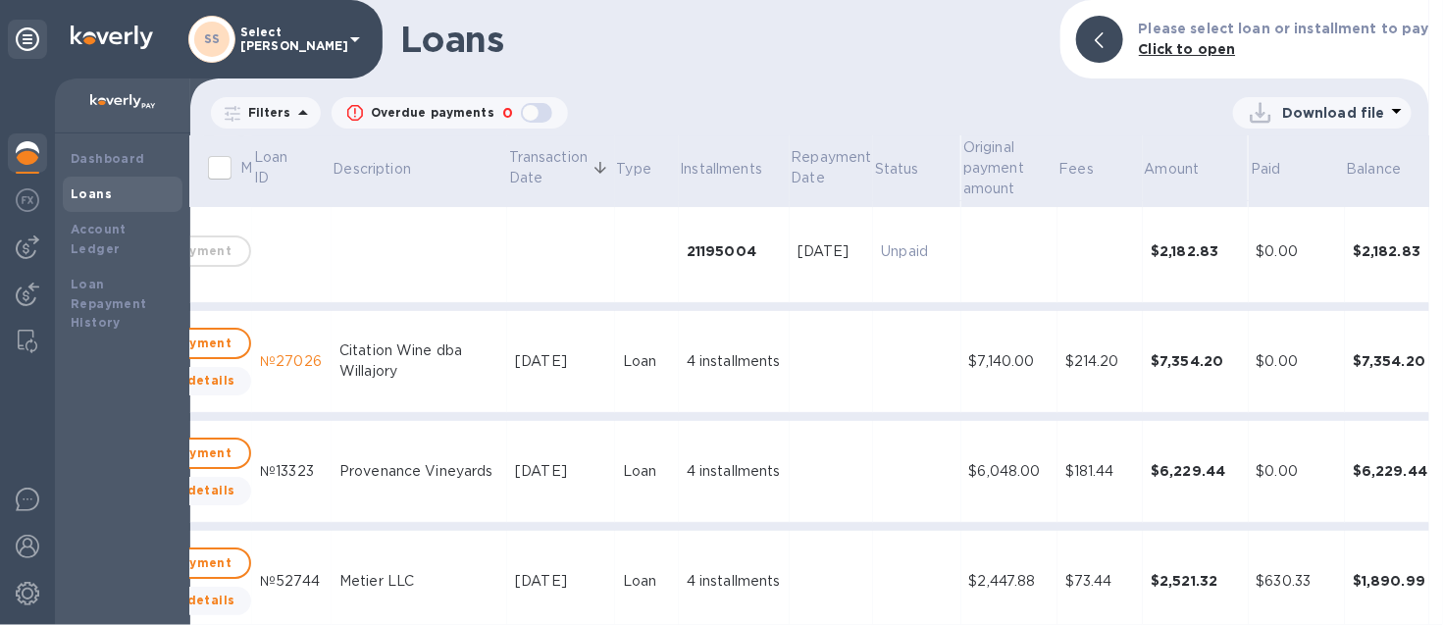
click at [687, 358] on div "4 installments" at bounding box center [734, 361] width 95 height 21
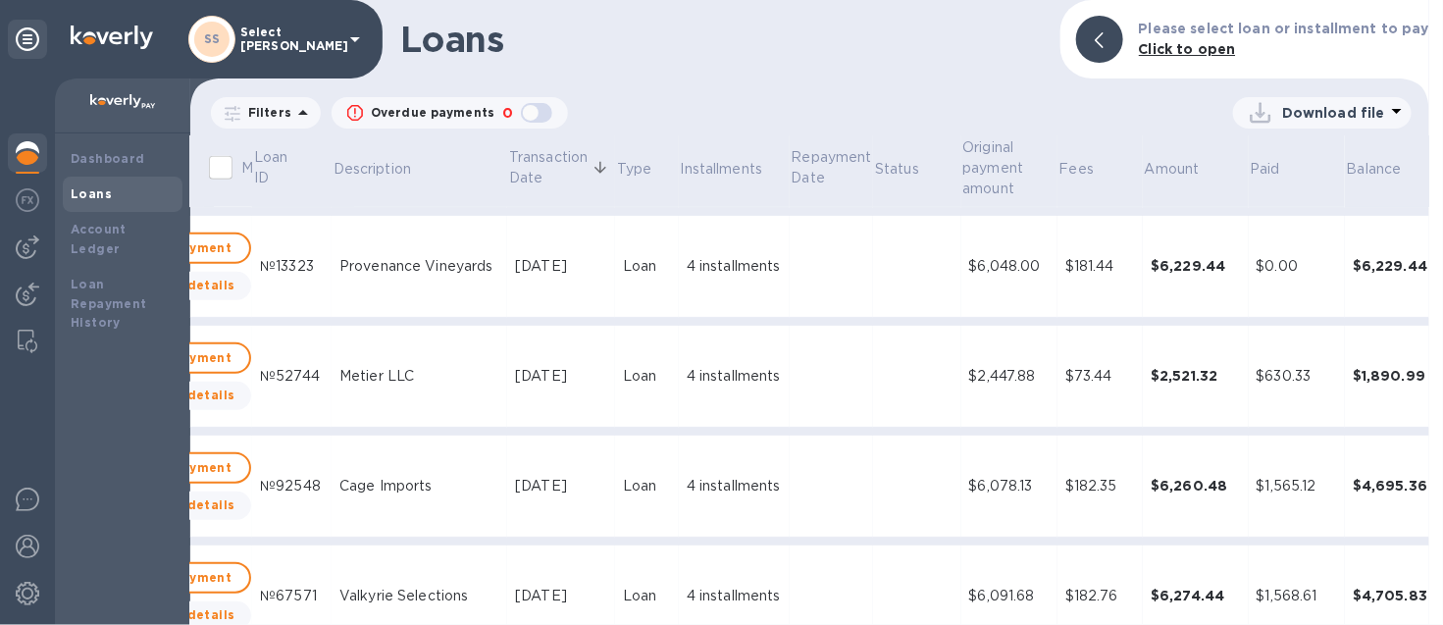
scroll to position [3755, 116]
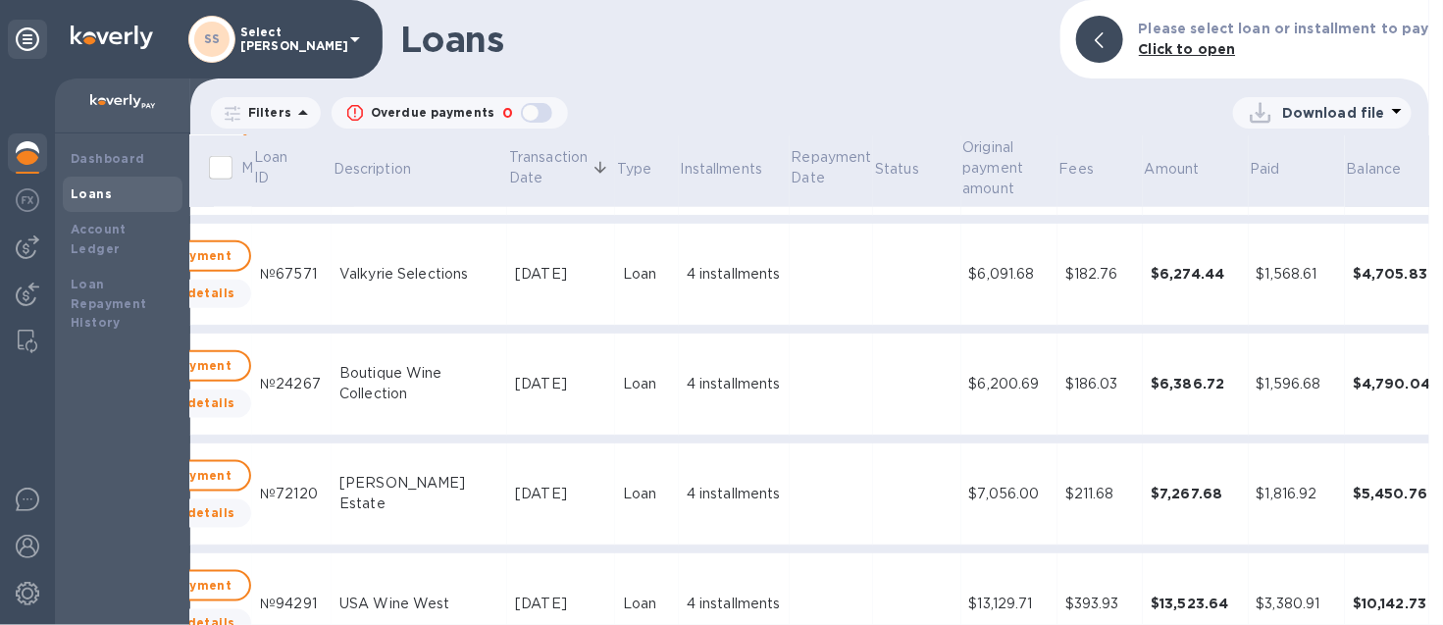
click at [808, 405] on td at bounding box center [832, 385] width 84 height 102
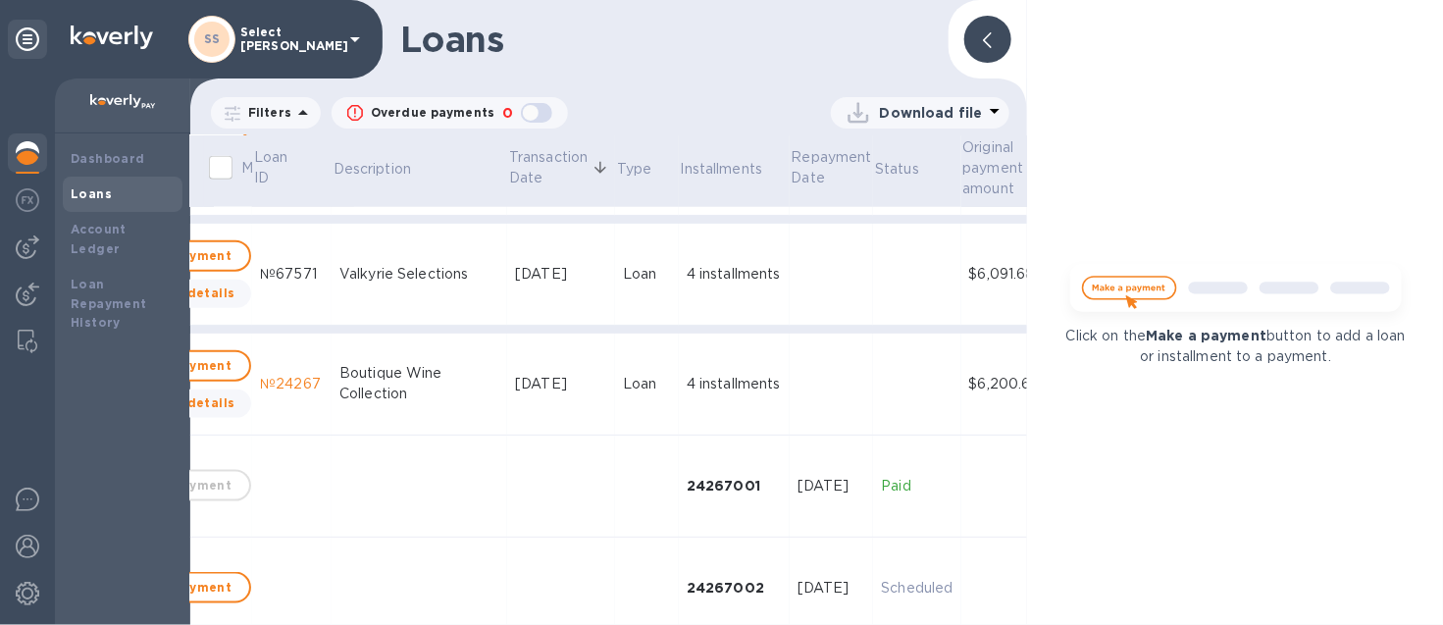
click at [991, 43] on icon at bounding box center [987, 40] width 9 height 16
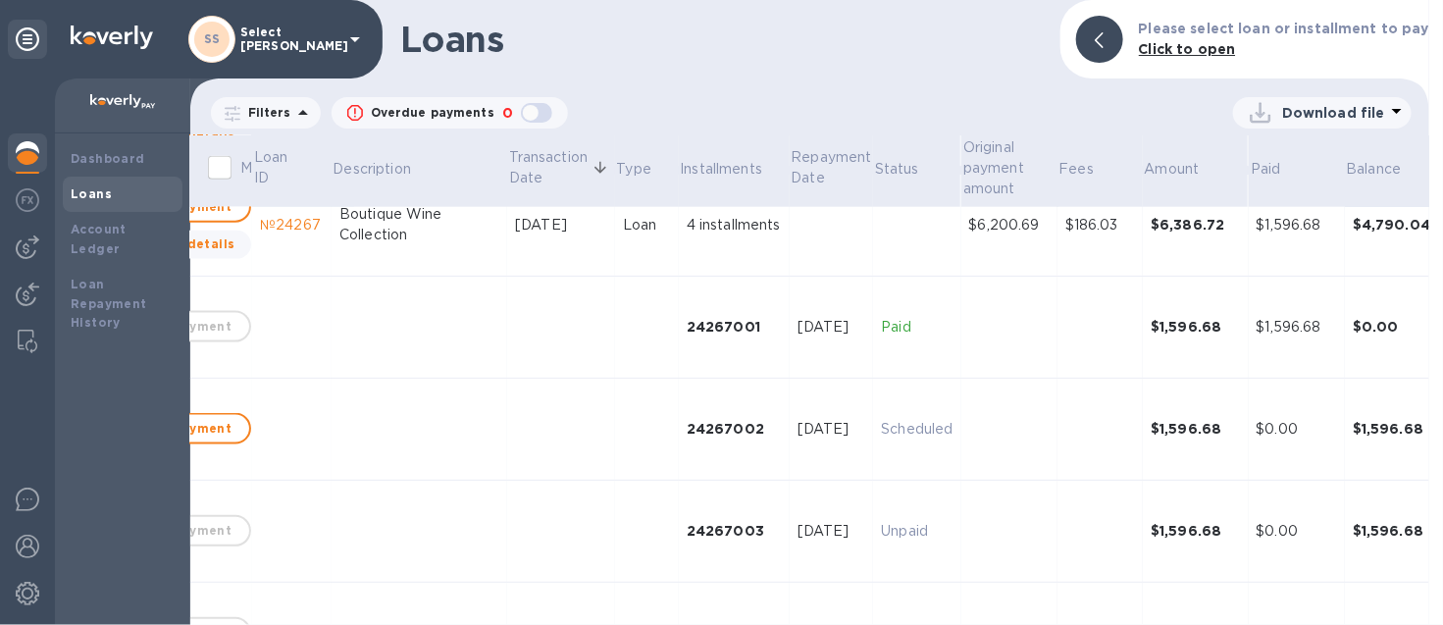
scroll to position [3877, 116]
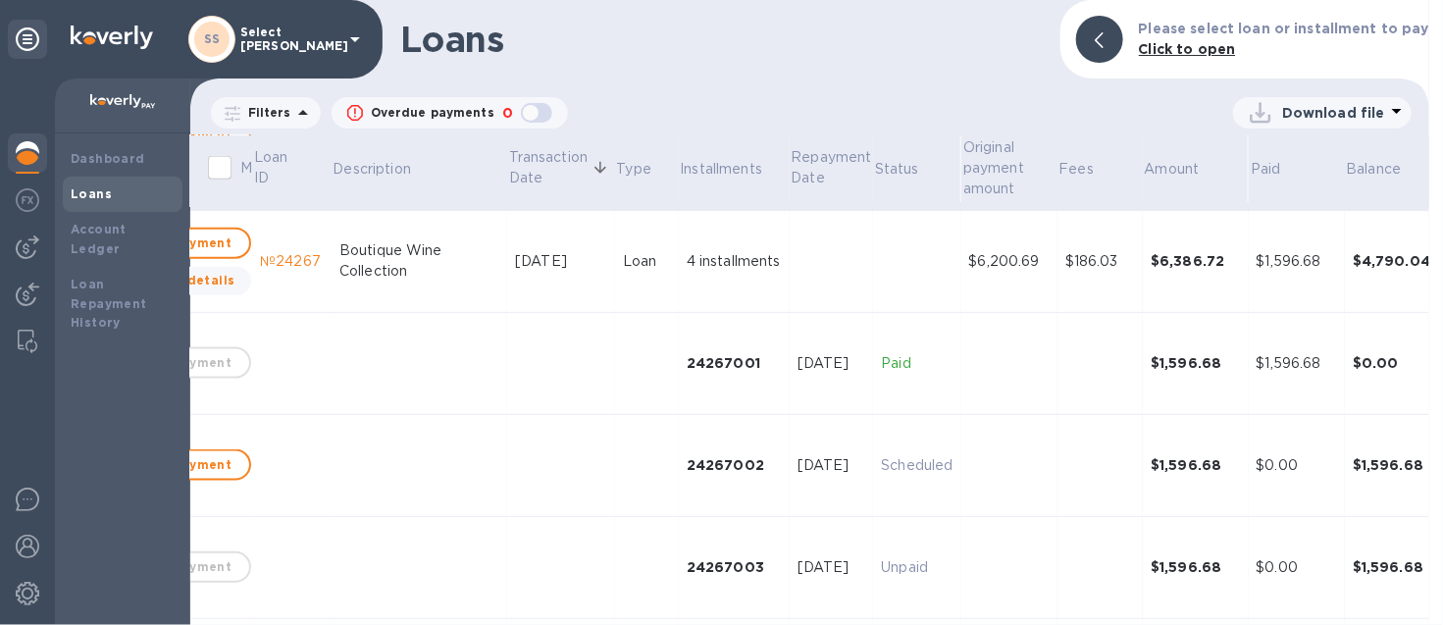
click at [1058, 350] on td at bounding box center [1100, 364] width 85 height 102
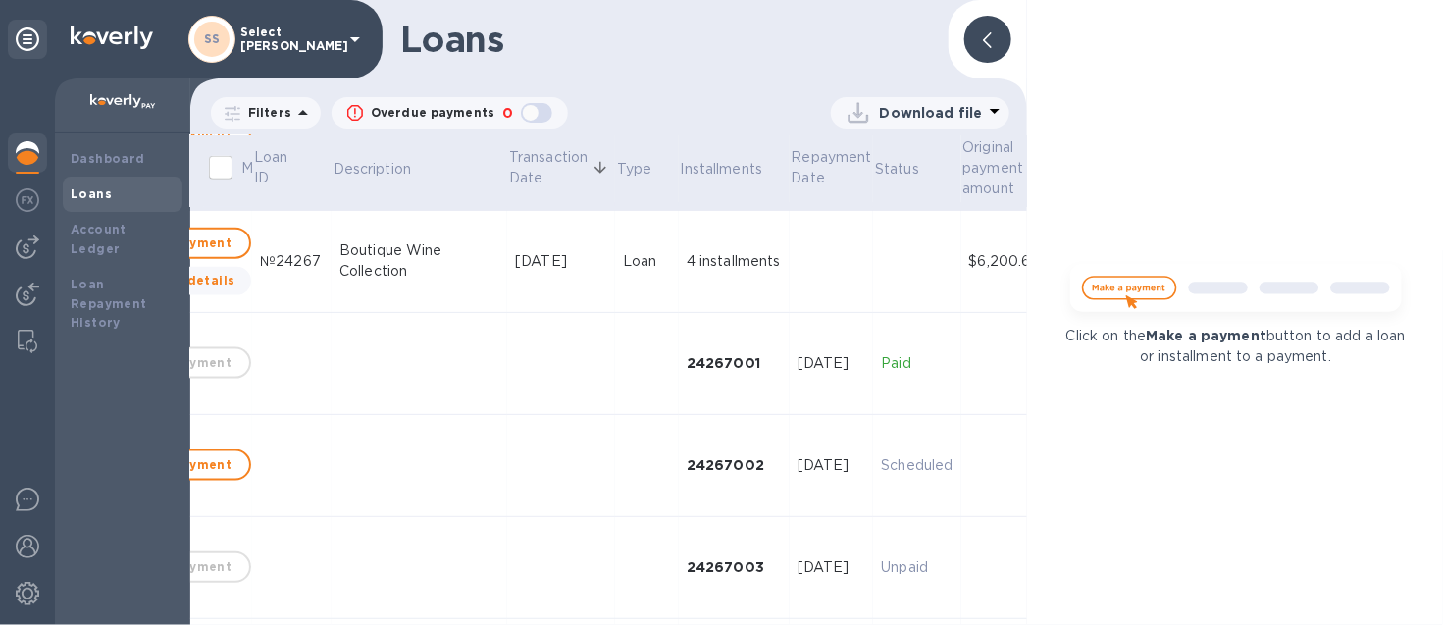
click at [1058, 350] on td at bounding box center [1100, 364] width 85 height 102
click at [969, 42] on div at bounding box center [987, 39] width 47 height 47
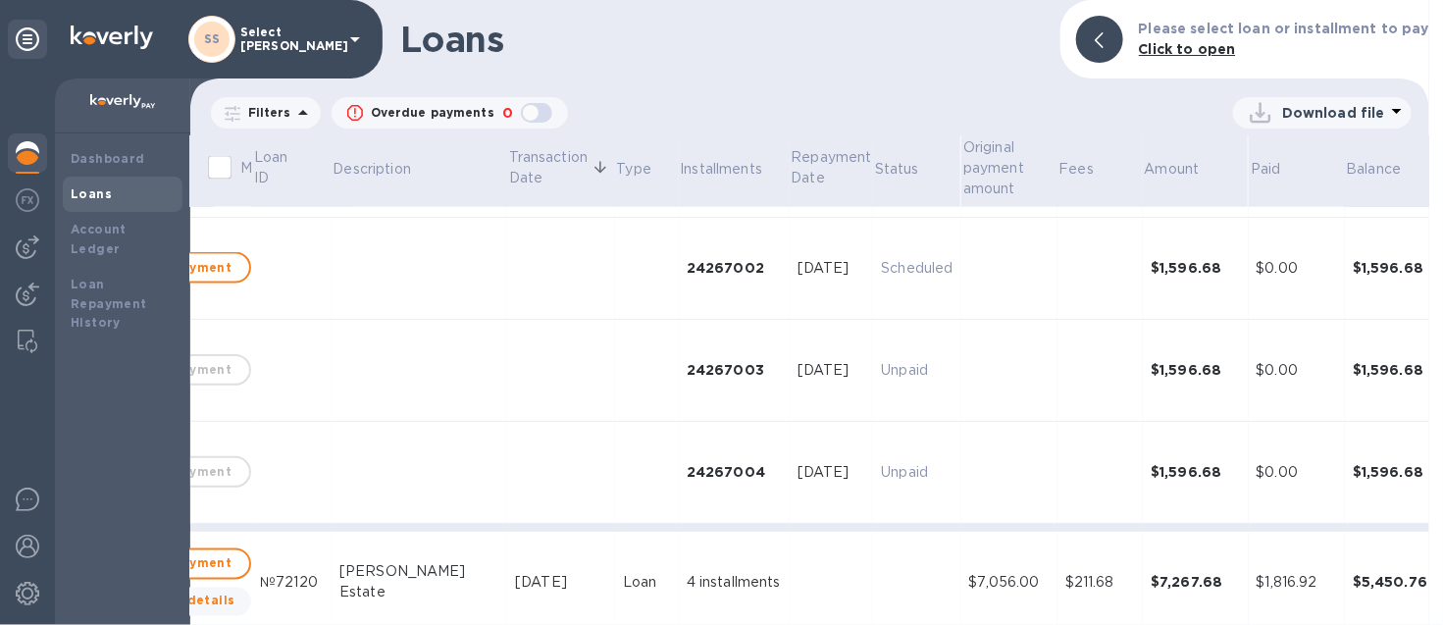
scroll to position [3584, 116]
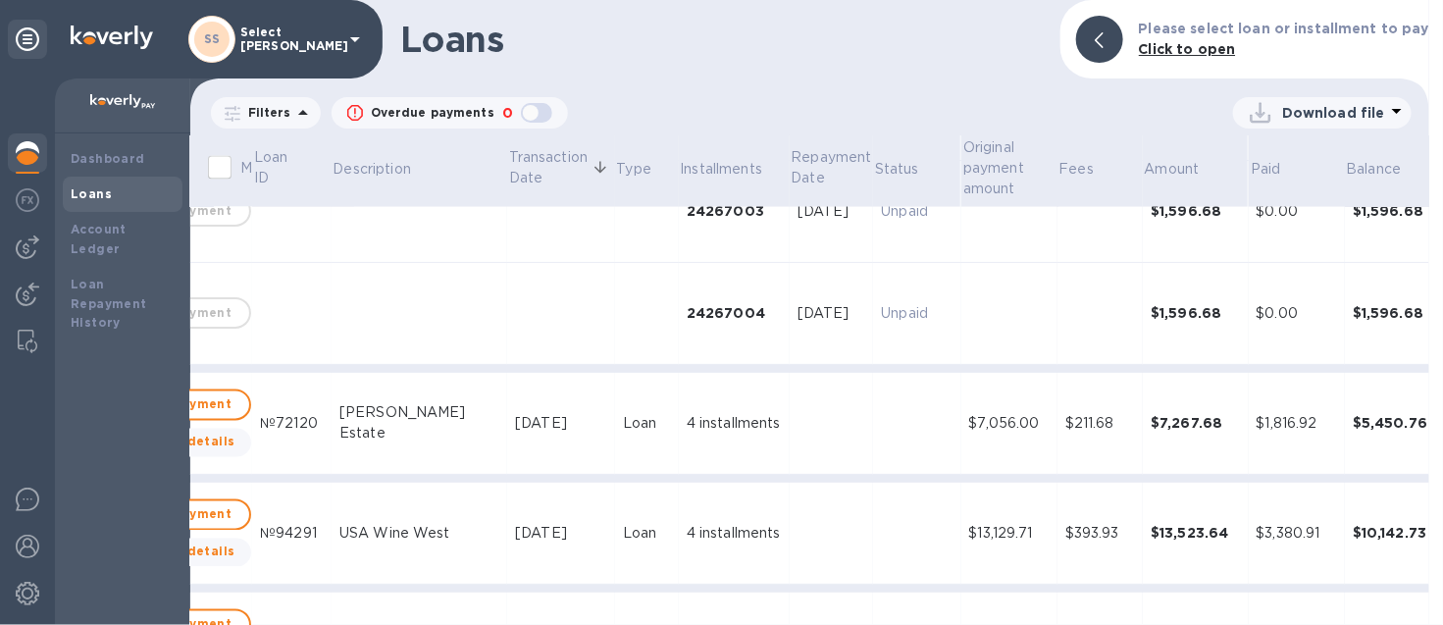
drag, startPoint x: 883, startPoint y: 609, endPoint x: 566, endPoint y: 624, distance: 317.2
click at [566, 624] on html "SS Select Sellars Dashboard Loans Account Ledger Loan Repayment History Loans P…" at bounding box center [721, 312] width 1443 height 625
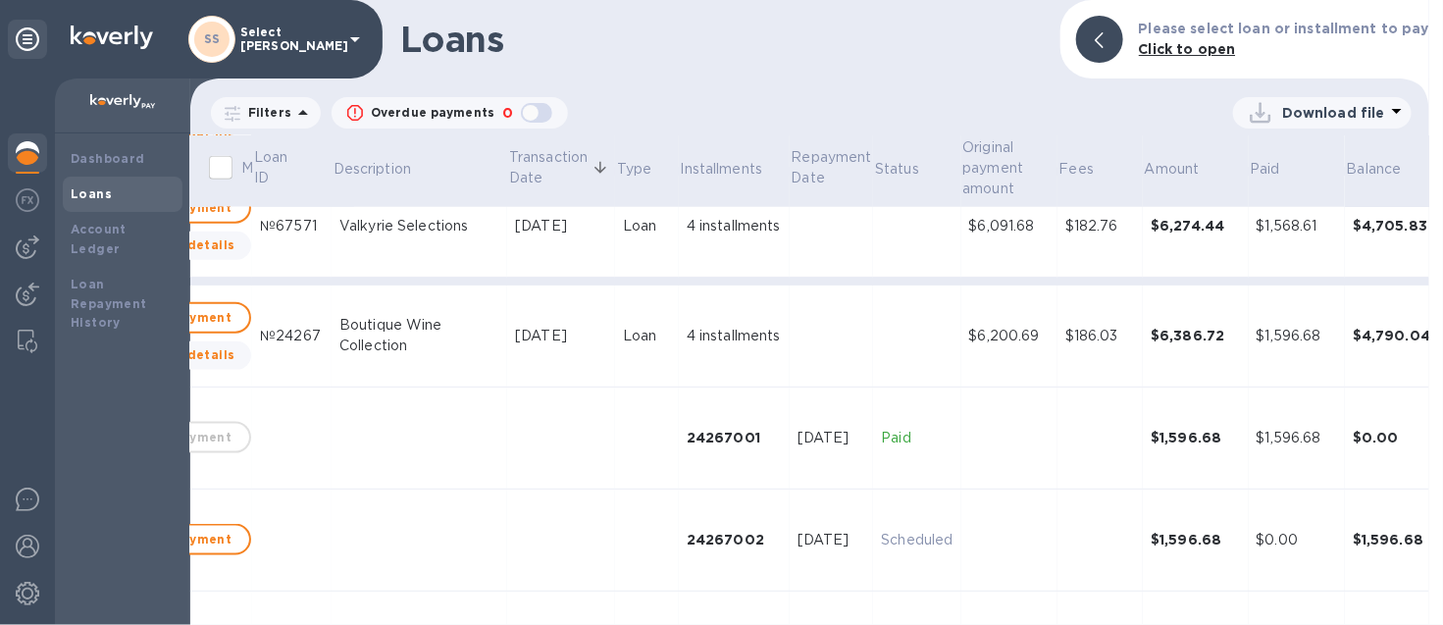
scroll to position [3189, 116]
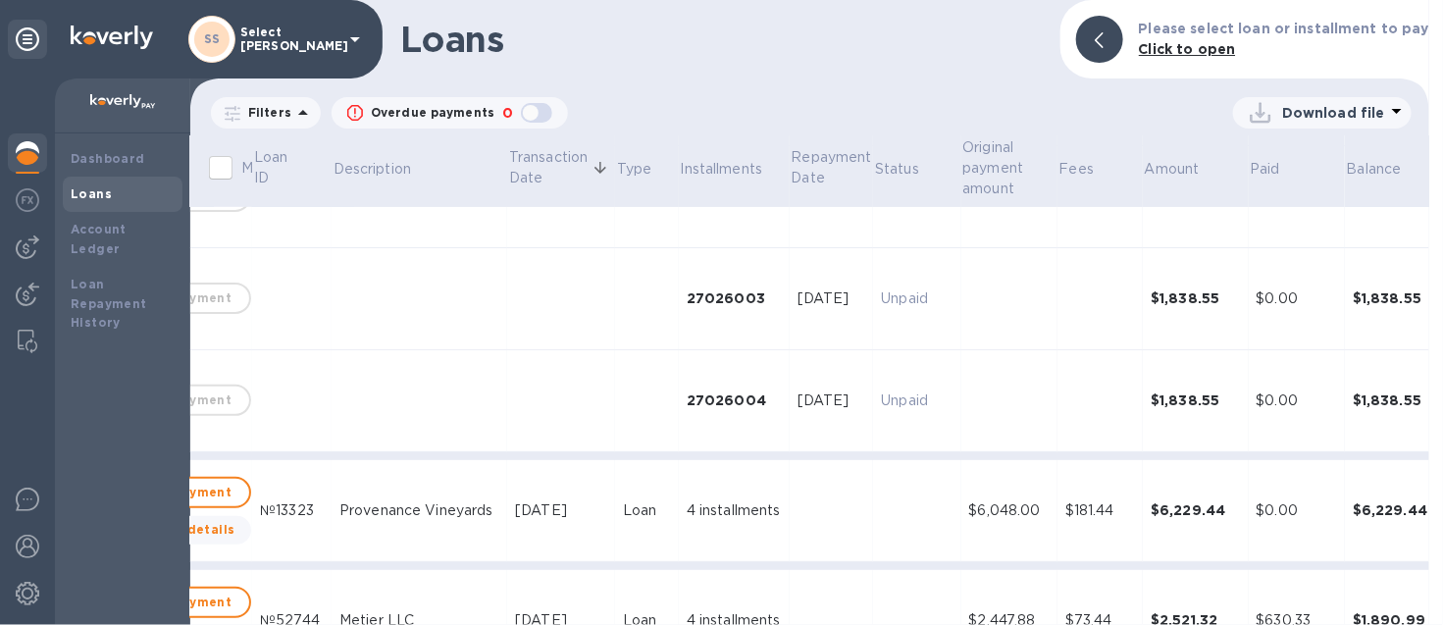
click at [873, 278] on td "Unpaid" at bounding box center [916, 299] width 87 height 102
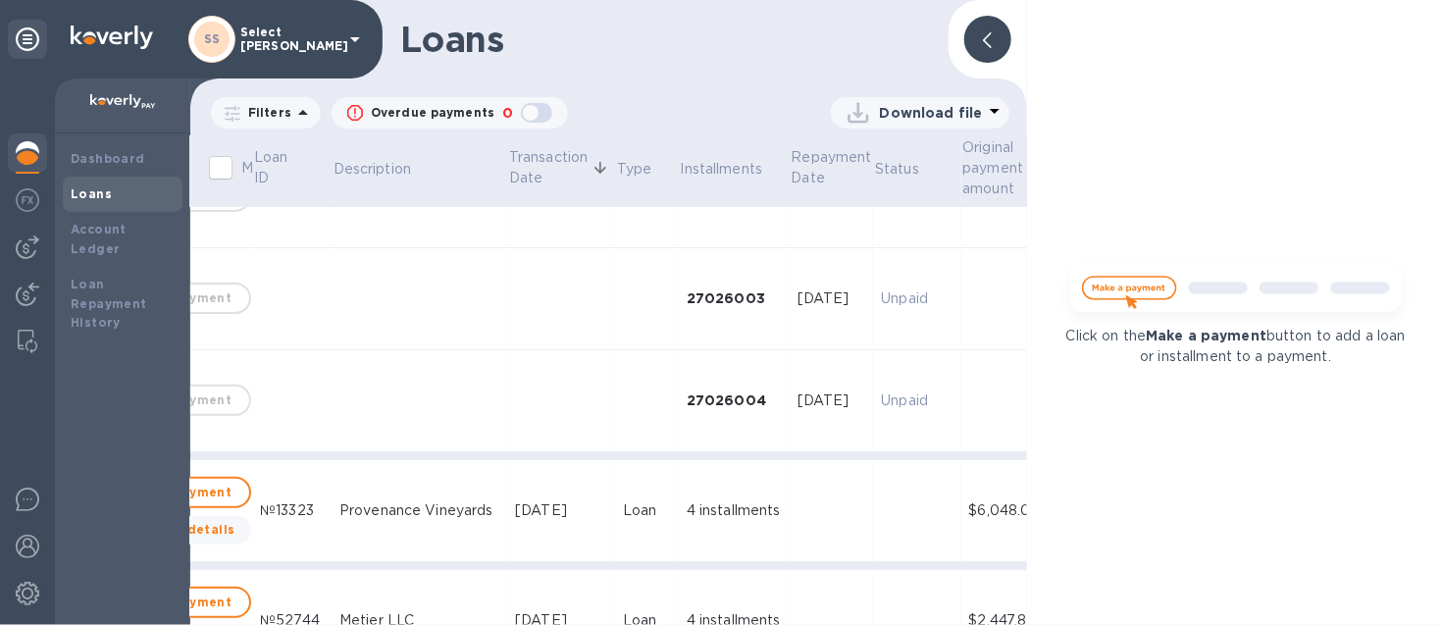
scroll to position [3198, 116]
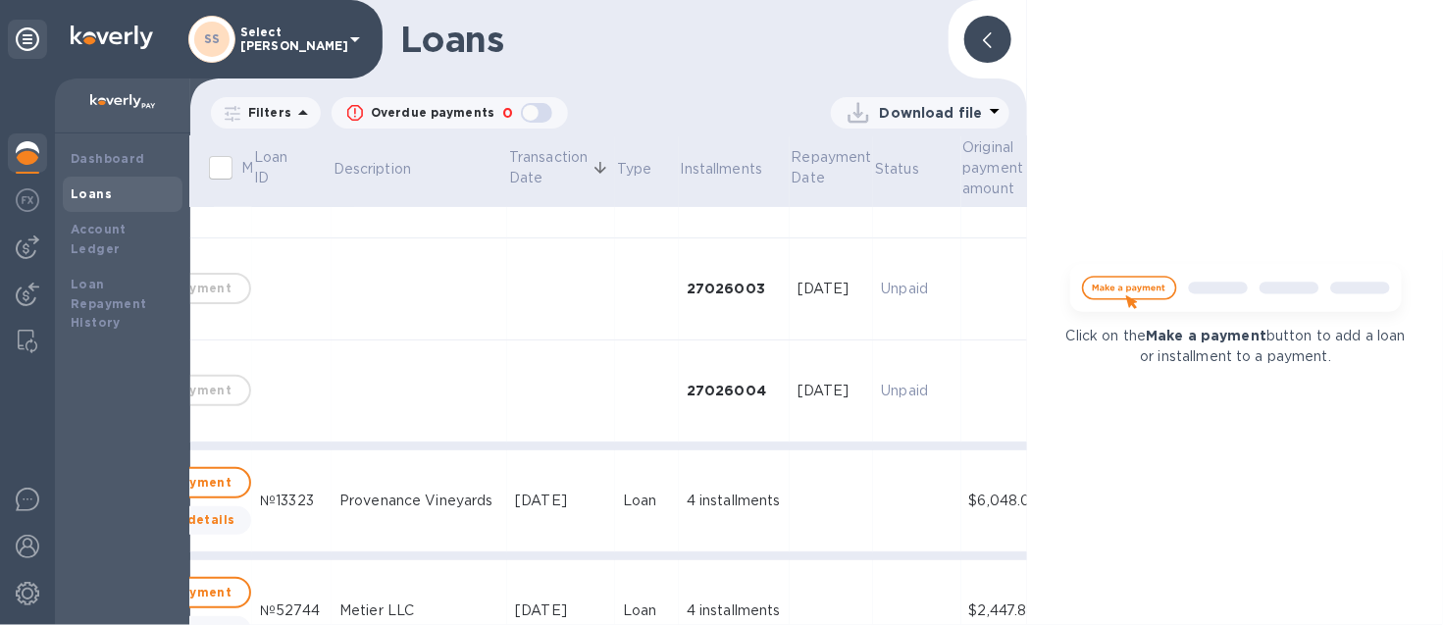
click at [987, 36] on icon at bounding box center [987, 40] width 9 height 16
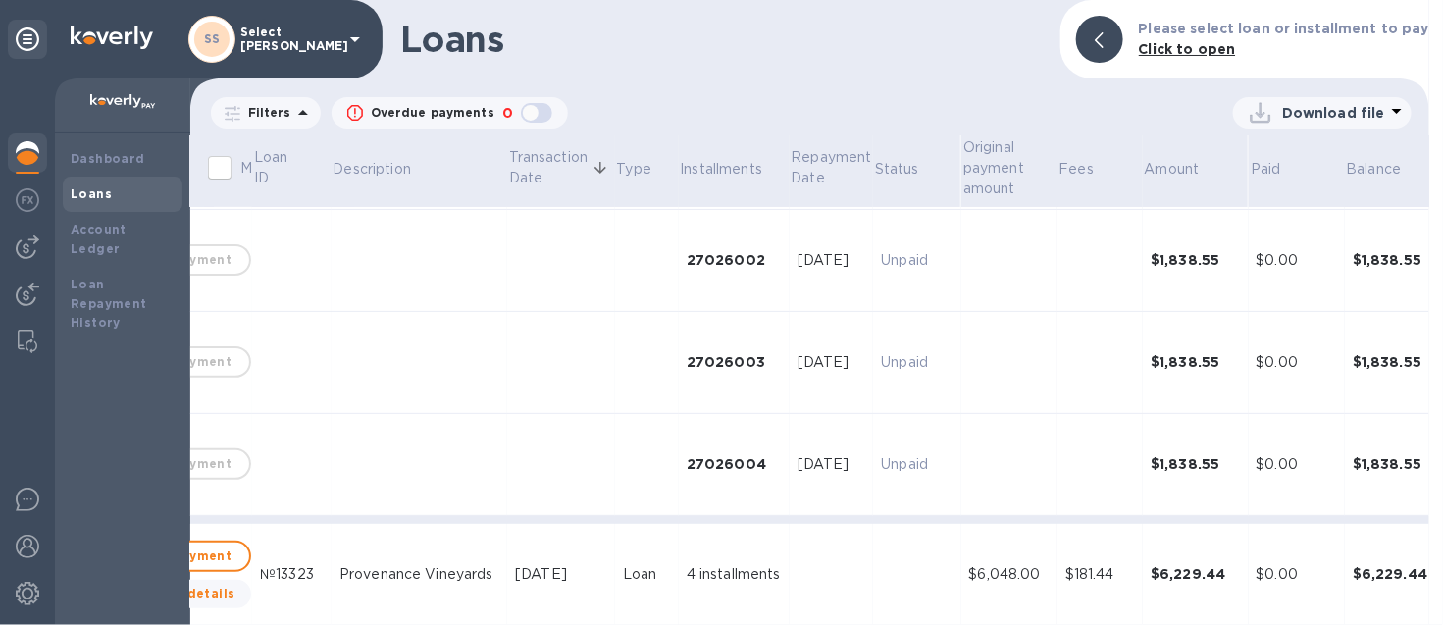
scroll to position [3321, 116]
